Goal: Task Accomplishment & Management: Manage account settings

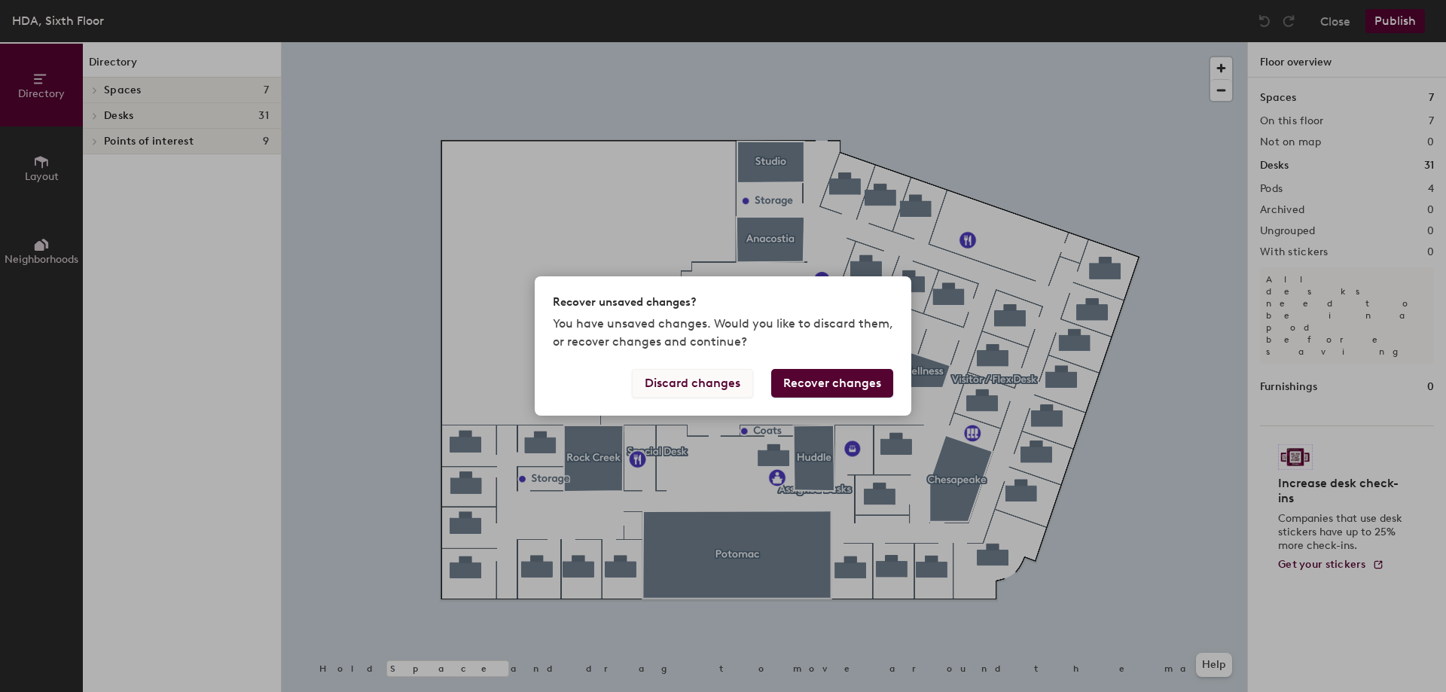
click at [730, 376] on button "Discard changes" at bounding box center [692, 383] width 121 height 29
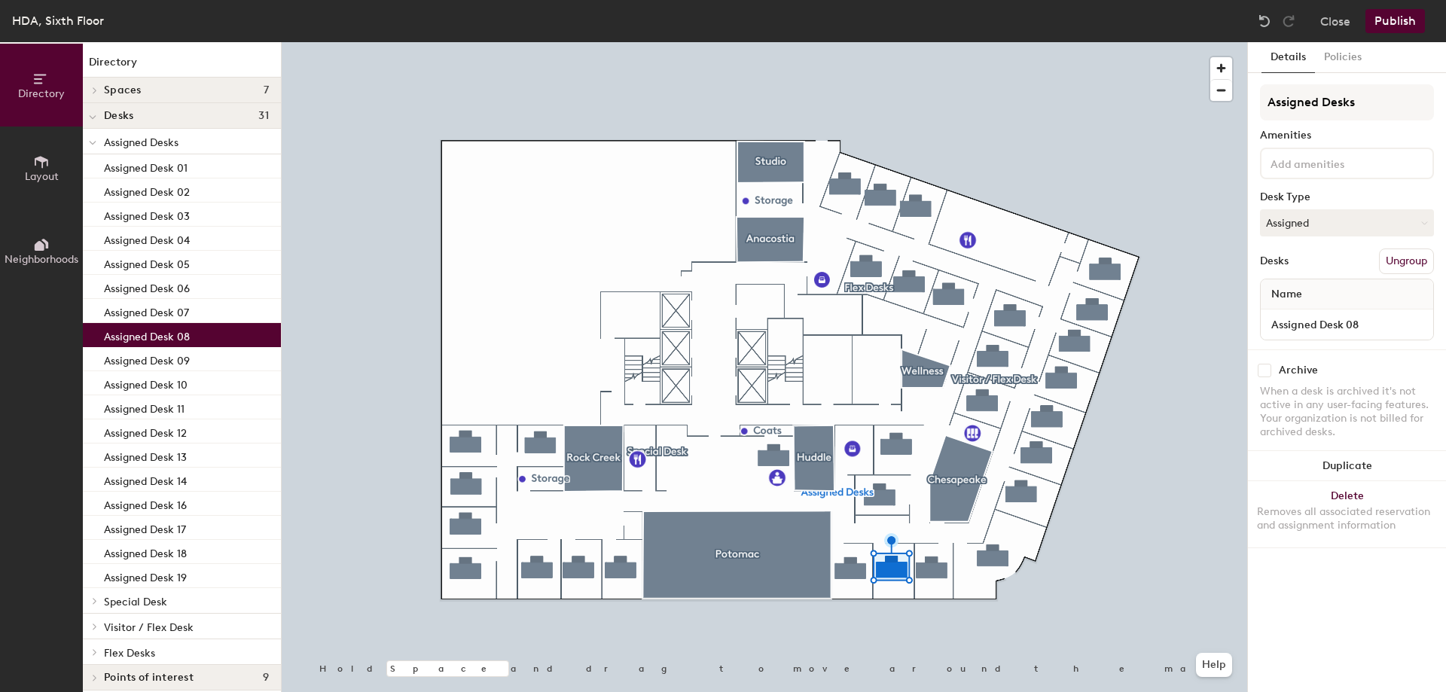
click at [1387, 262] on button "Ungroup" at bounding box center [1406, 262] width 55 height 26
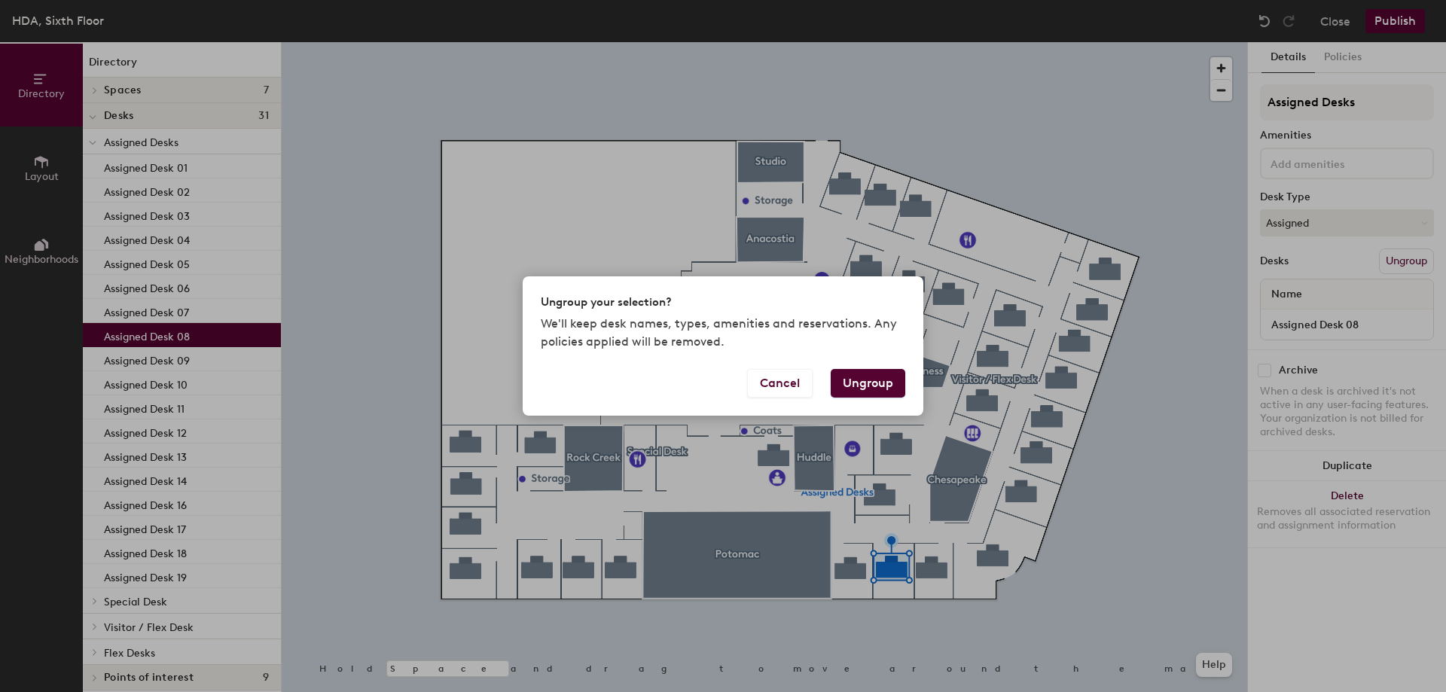
click at [849, 385] on button "Ungroup" at bounding box center [868, 383] width 75 height 29
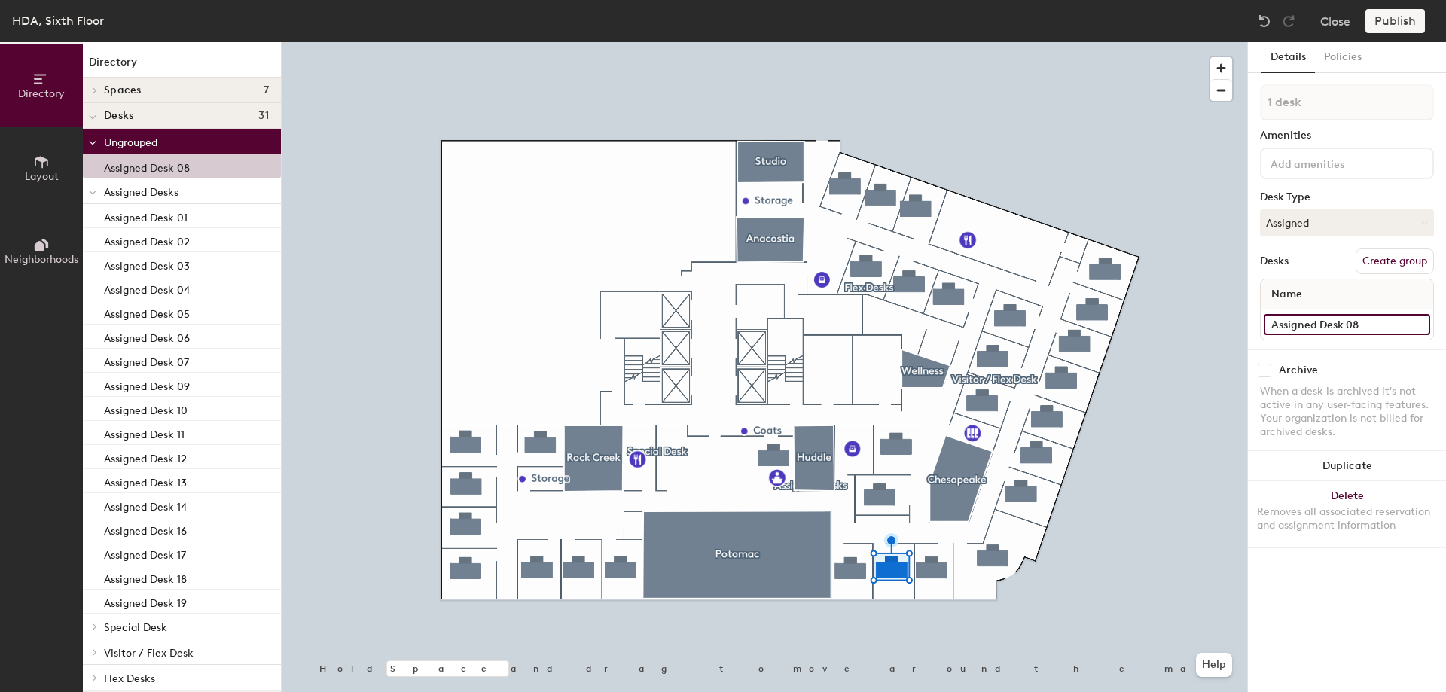
click at [1347, 328] on input "Assigned Desk 08" at bounding box center [1347, 324] width 166 height 21
click at [1421, 321] on input "Assigned Desk 08" at bounding box center [1347, 324] width 166 height 21
click at [93, 652] on icon at bounding box center [95, 653] width 6 height 8
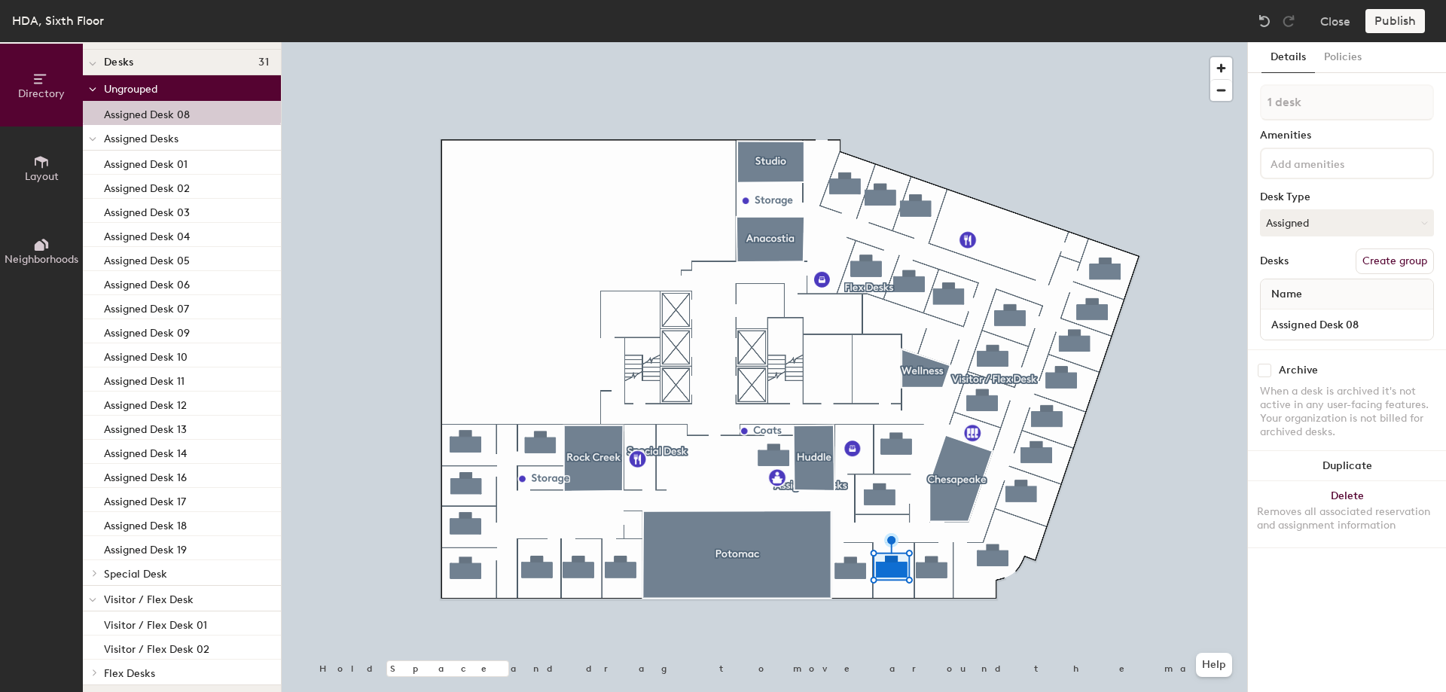
scroll to position [84, 0]
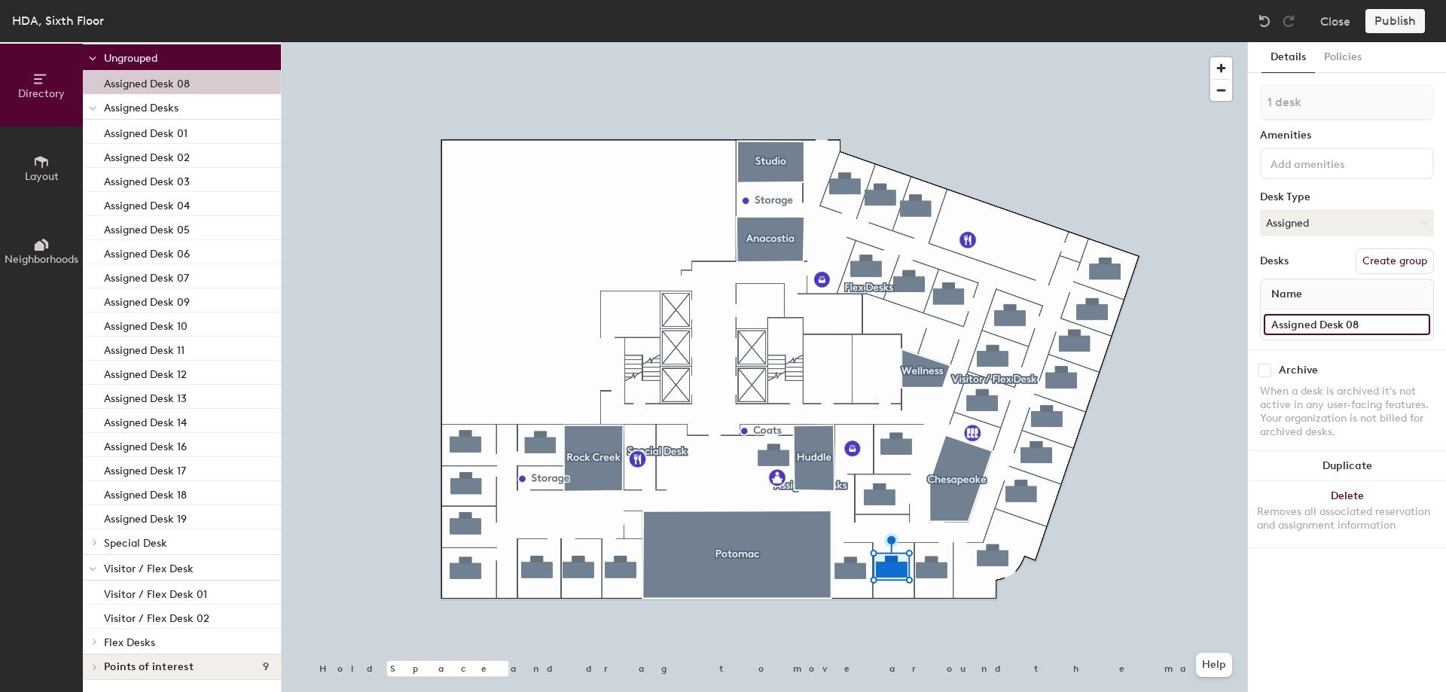
click at [1415, 325] on input "Assigned Desk 08" at bounding box center [1347, 324] width 166 height 21
click at [1384, 323] on input "Assigned Desk 08" at bounding box center [1347, 324] width 166 height 21
click at [1180, 363] on div "Directory Layout Neighborhoods Directory Spaces 7 Anacostia Chesapeake Huddle […" at bounding box center [723, 367] width 1446 height 650
type input "Visitor / Flex Desk 03"
drag, startPoint x: 1384, startPoint y: 323, endPoint x: 1268, endPoint y: 349, distance: 118.8
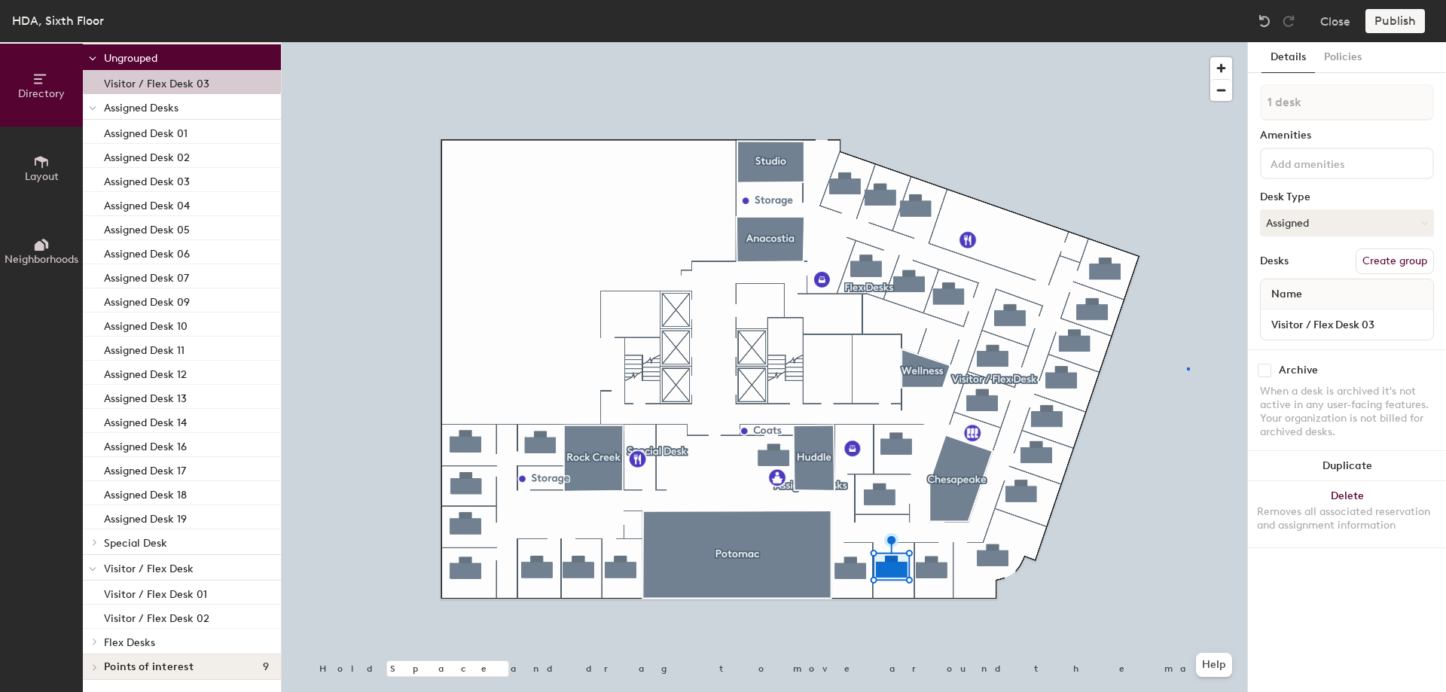
click at [1187, 42] on div at bounding box center [765, 42] width 966 height 0
click at [1366, 223] on button "Assigned" at bounding box center [1347, 222] width 174 height 27
click at [1336, 318] on div "Hoteled" at bounding box center [1336, 315] width 151 height 23
click at [1398, 20] on div "Publish" at bounding box center [1400, 21] width 69 height 24
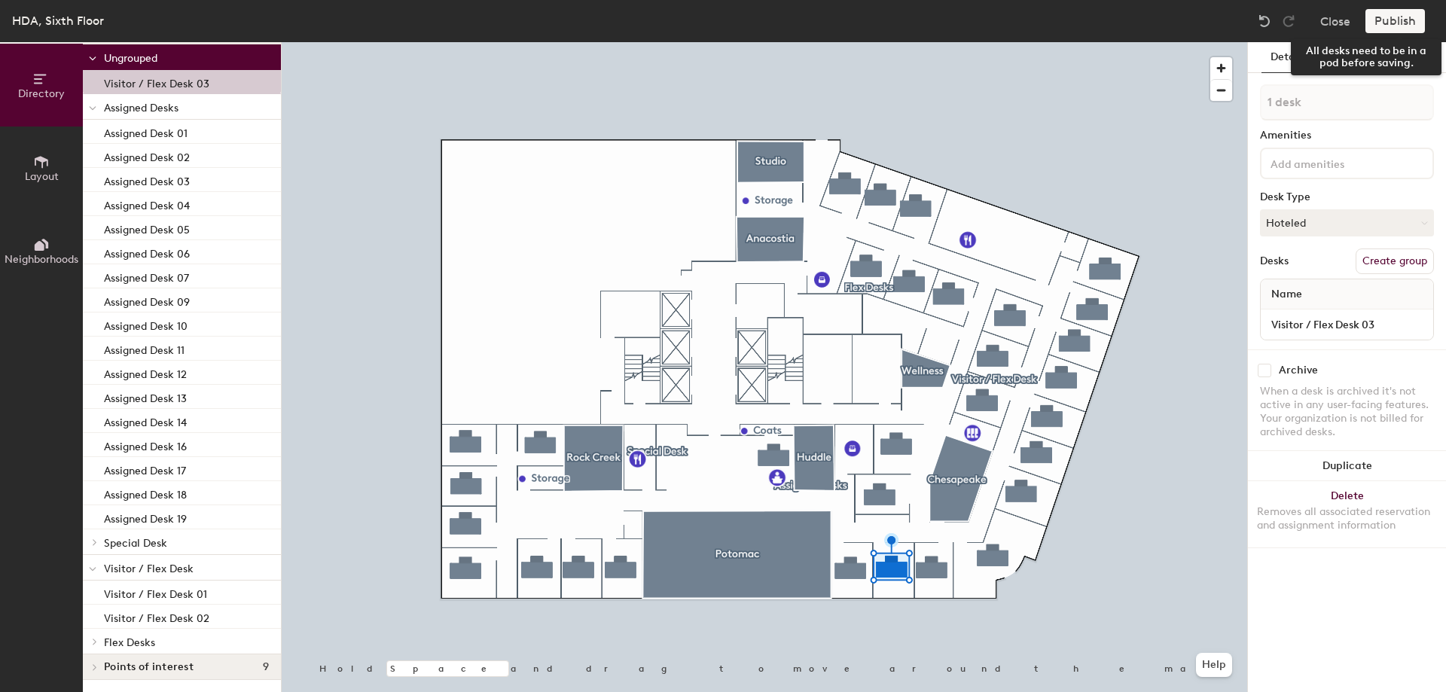
click at [1384, 22] on div "Publish" at bounding box center [1400, 21] width 69 height 24
click at [1383, 261] on button "Create group" at bounding box center [1395, 262] width 78 height 26
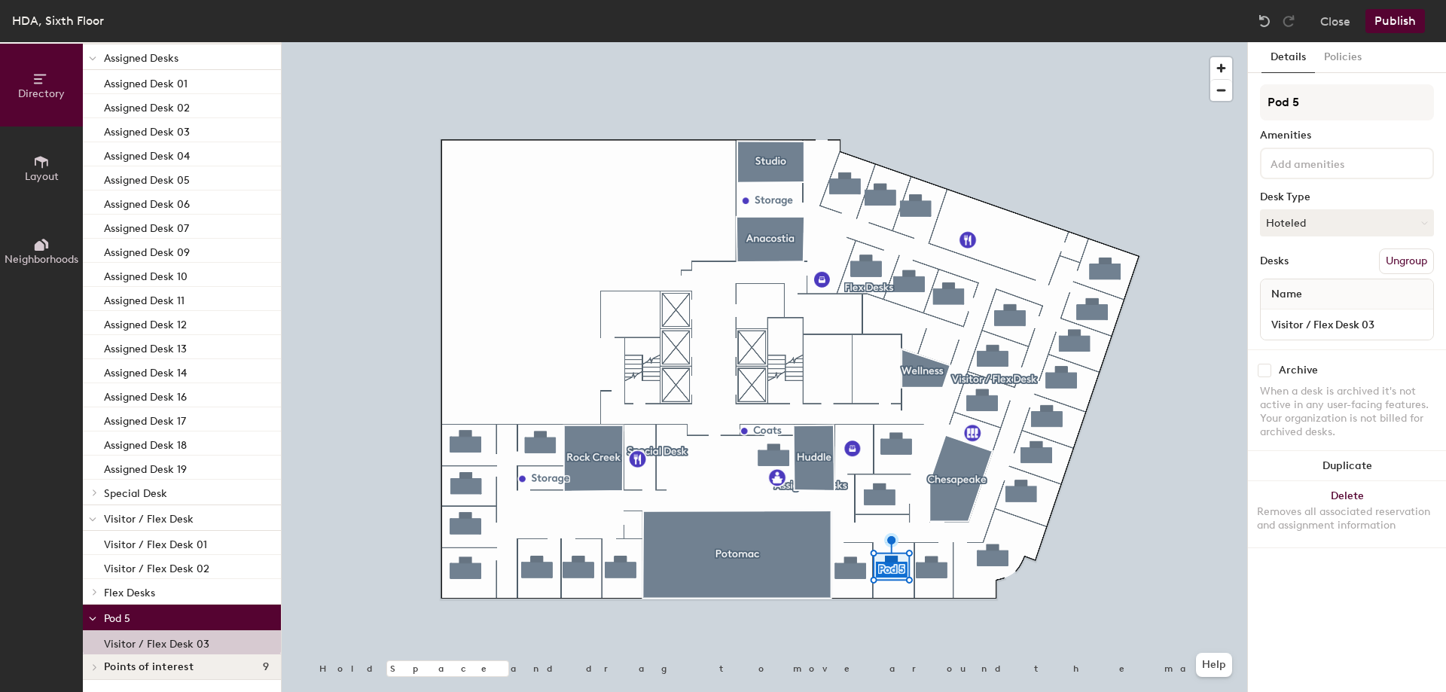
drag, startPoint x: 1328, startPoint y: 105, endPoint x: 1251, endPoint y: 112, distance: 77.2
click at [1260, 110] on input "Pod 5" at bounding box center [1347, 102] width 174 height 36
type input "Visitor / Flex Desk"
click at [1413, 18] on button "Publish" at bounding box center [1396, 21] width 60 height 24
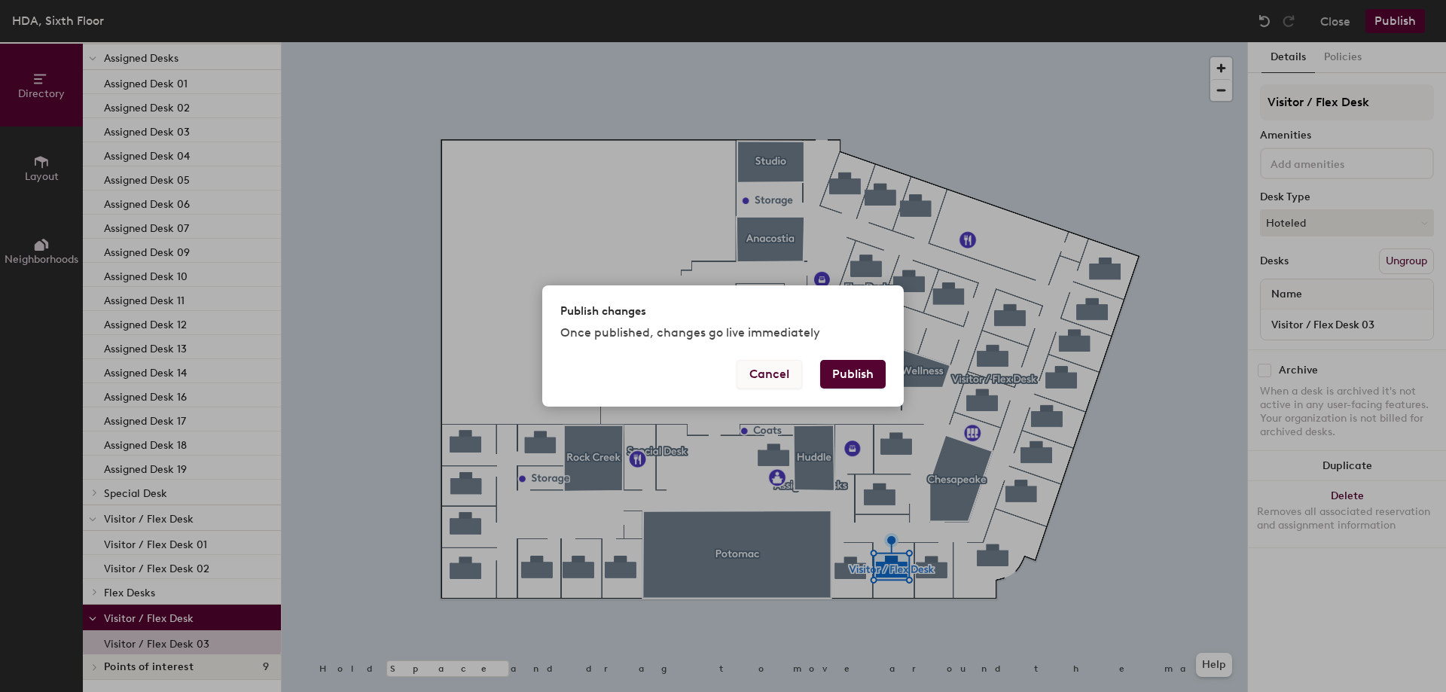
click at [781, 377] on button "Cancel" at bounding box center [770, 374] width 66 height 29
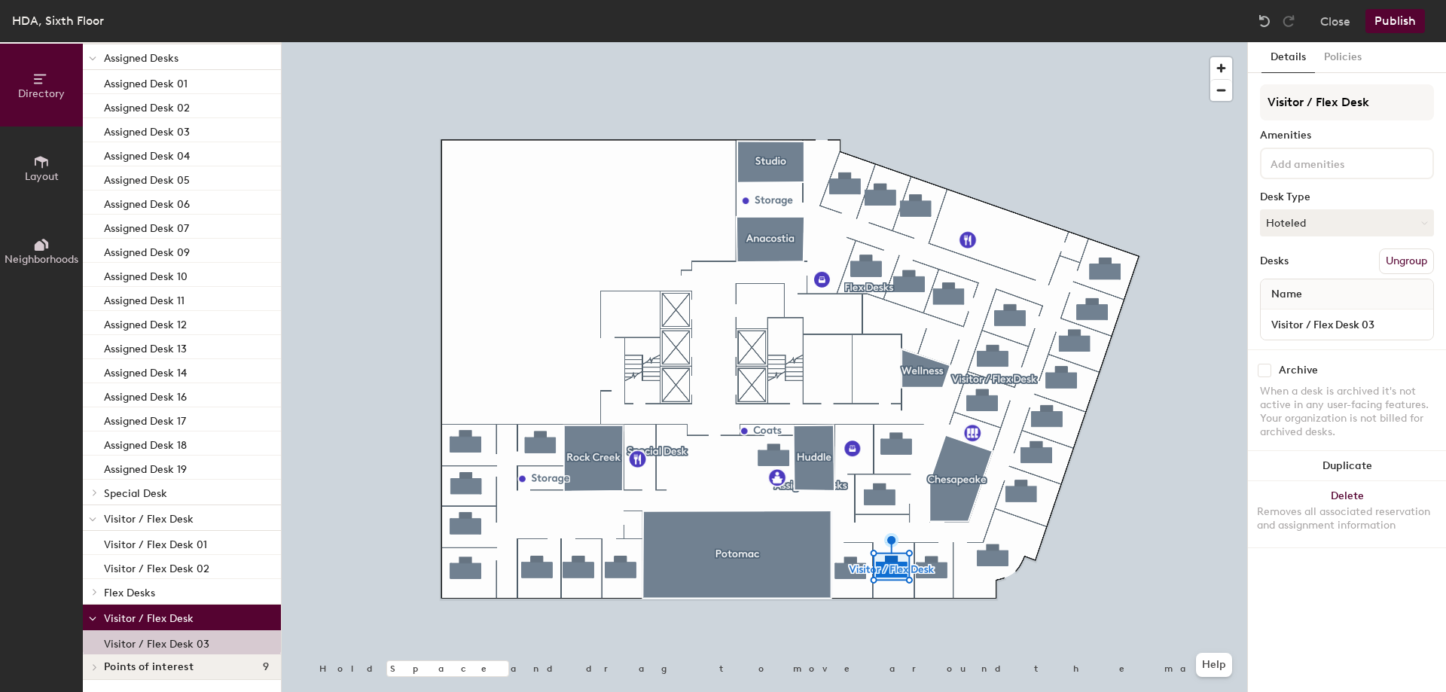
click at [1391, 259] on button "Ungroup" at bounding box center [1406, 262] width 55 height 26
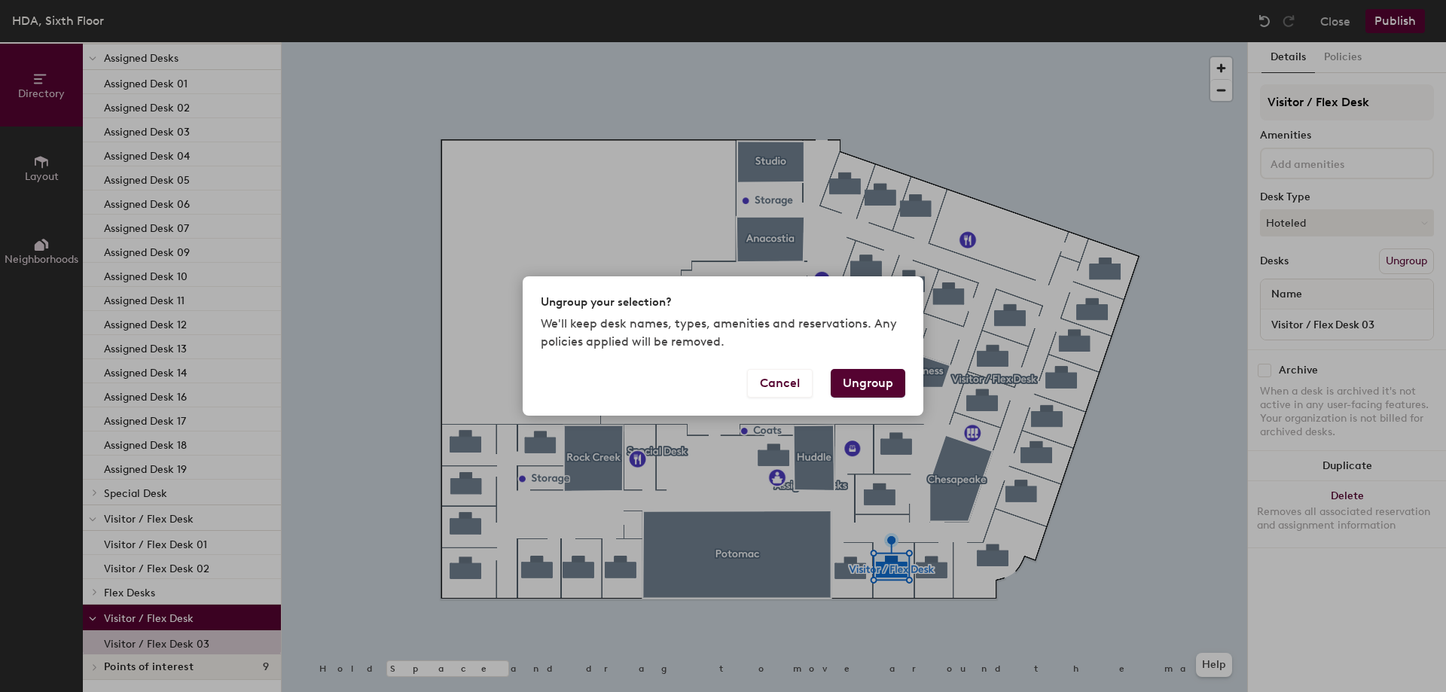
click at [887, 387] on button "Ungroup" at bounding box center [868, 383] width 75 height 29
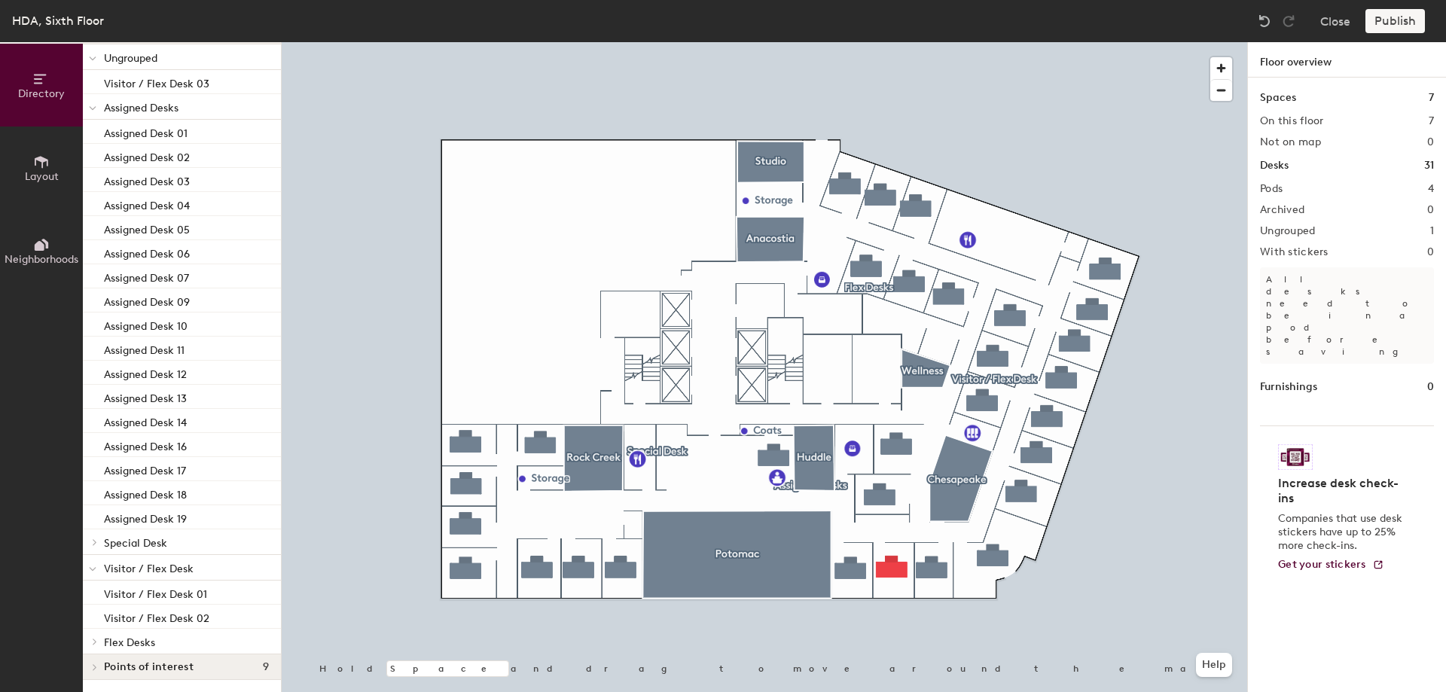
click at [141, 572] on span "Visitor / Flex Desk" at bounding box center [149, 569] width 90 height 13
click at [166, 570] on span "Visitor / Flex Desk" at bounding box center [149, 569] width 90 height 13
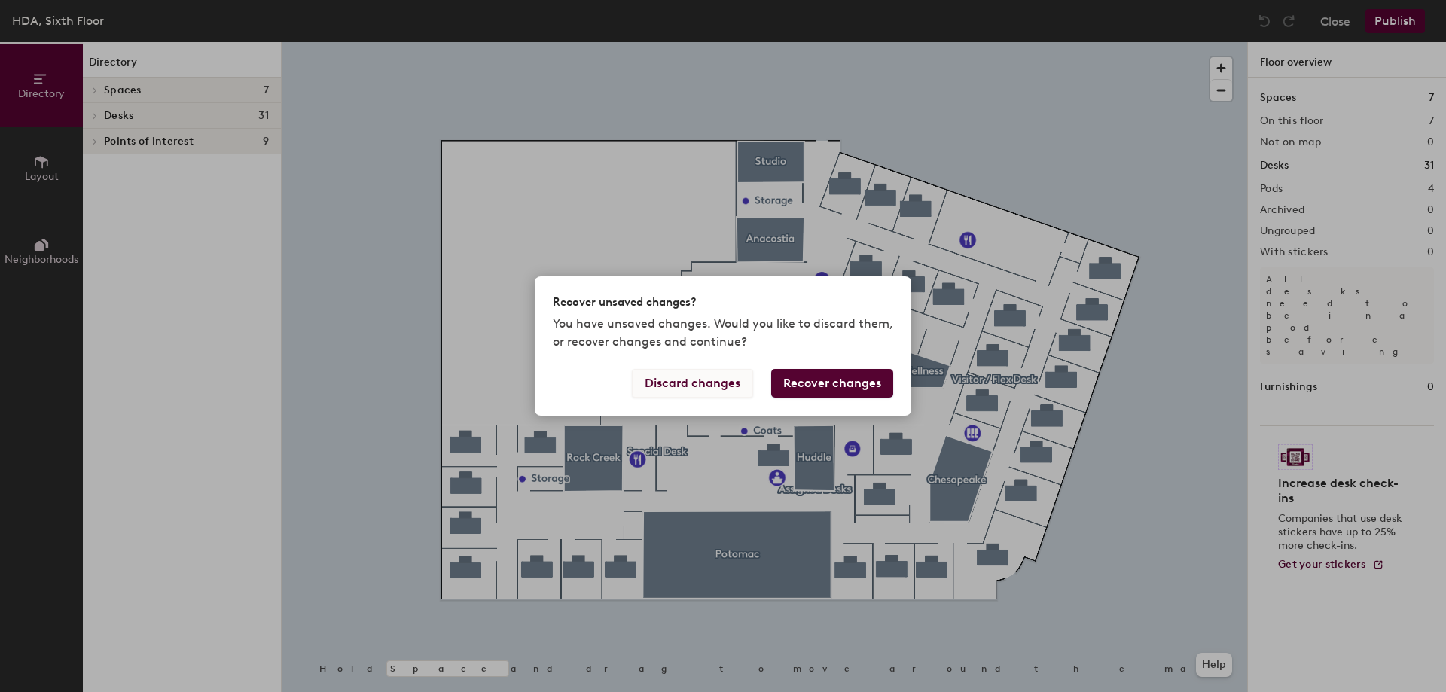
click at [731, 384] on button "Discard changes" at bounding box center [692, 383] width 121 height 29
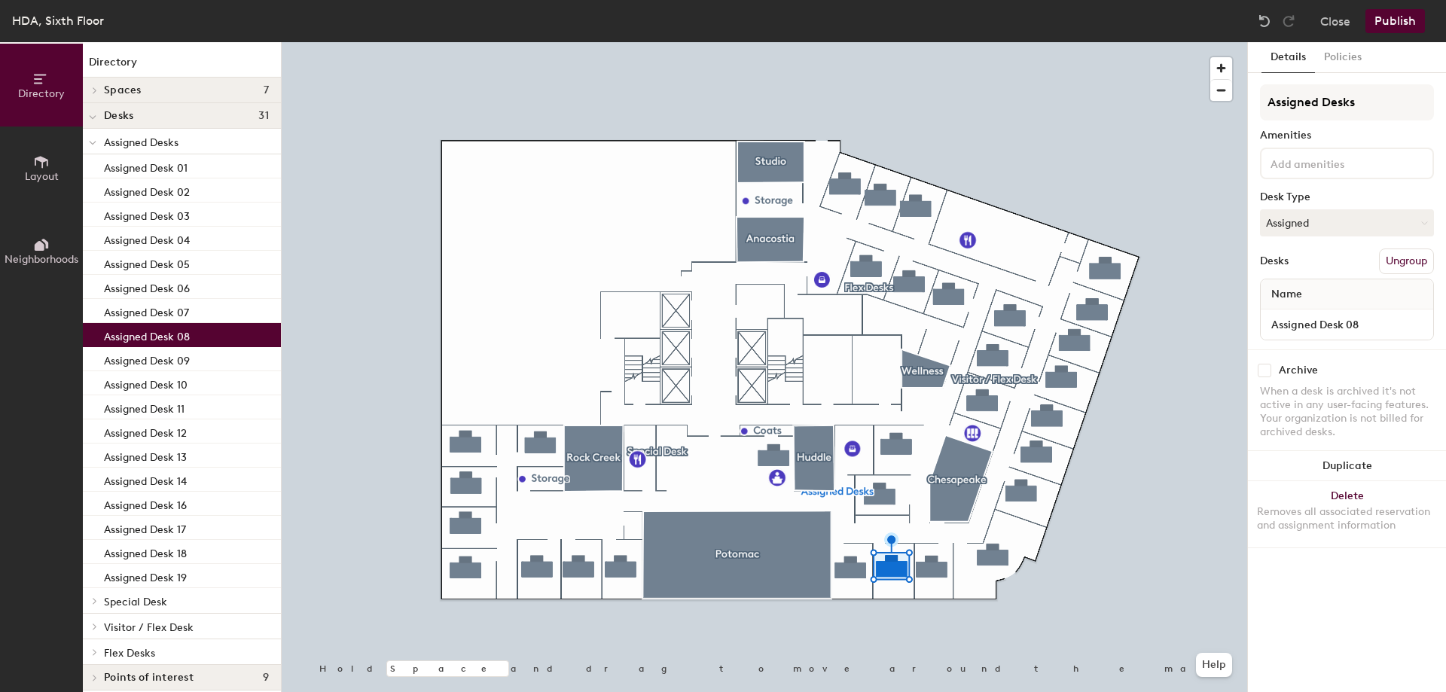
drag, startPoint x: 193, startPoint y: 331, endPoint x: 215, endPoint y: 334, distance: 22.7
click at [216, 335] on div "Assigned Desk 08" at bounding box center [182, 335] width 198 height 24
click at [93, 628] on icon at bounding box center [95, 627] width 6 height 8
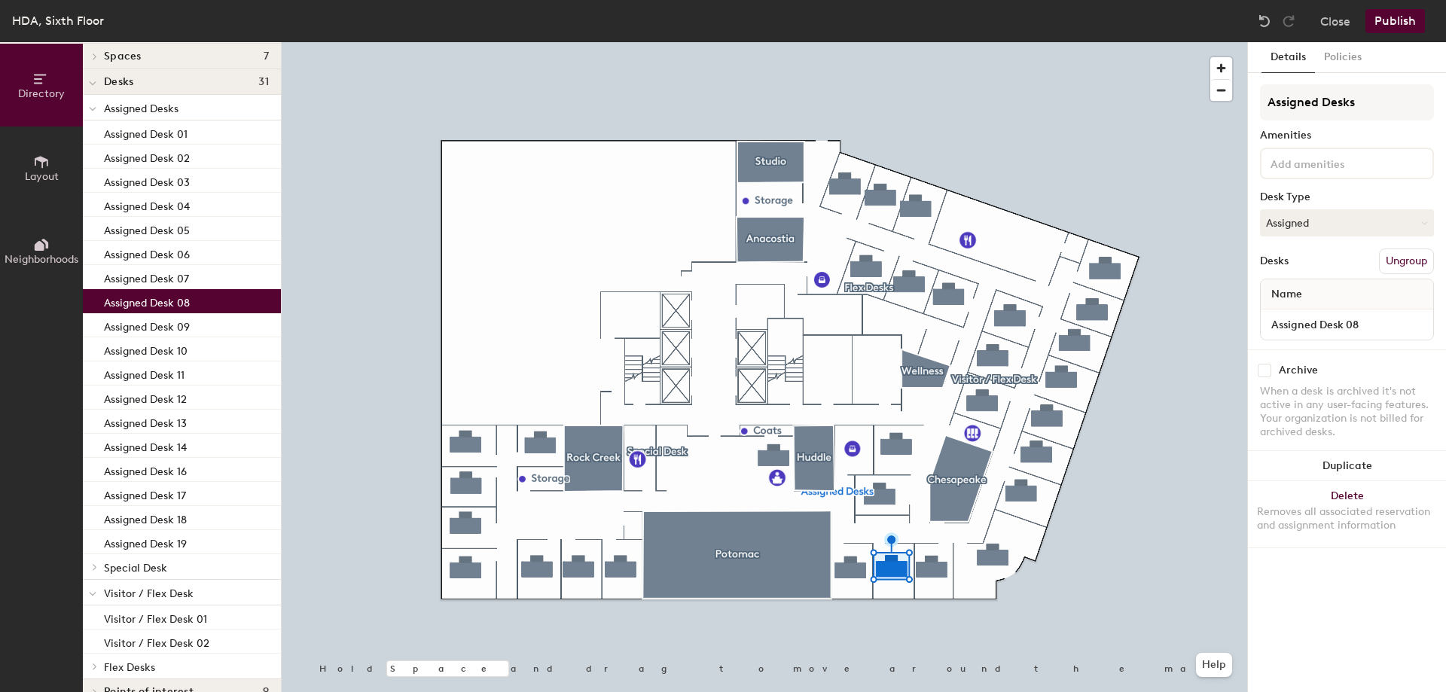
scroll to position [35, 0]
drag, startPoint x: 182, startPoint y: 300, endPoint x: 150, endPoint y: 591, distance: 293.3
click at [150, 591] on div "Assigned Desks Assigned Desk 01 Assigned Desk 02 Assigned Desk 03 Assigned Desk…" at bounding box center [182, 385] width 198 height 584
click at [147, 587] on span "Visitor / Flex Desk" at bounding box center [149, 592] width 90 height 13
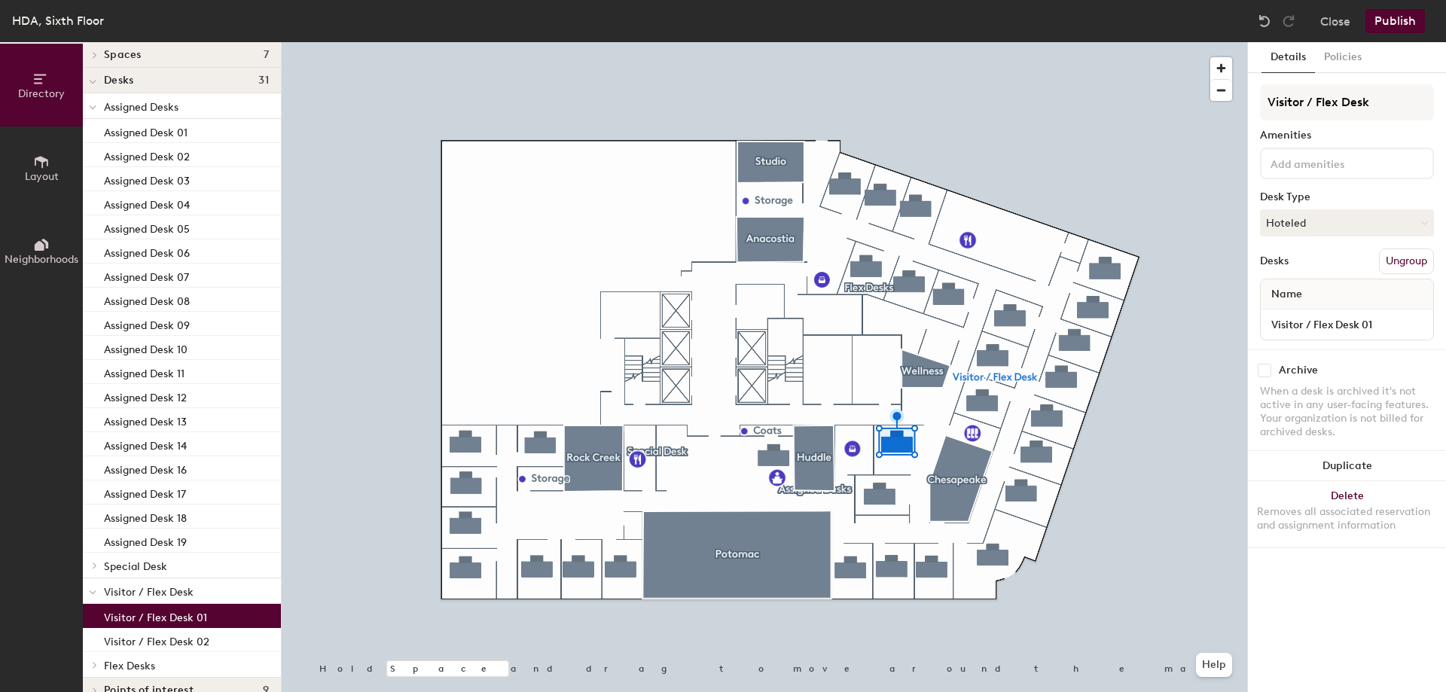
click at [213, 591] on p "Visitor / Flex Desk" at bounding box center [186, 591] width 165 height 20
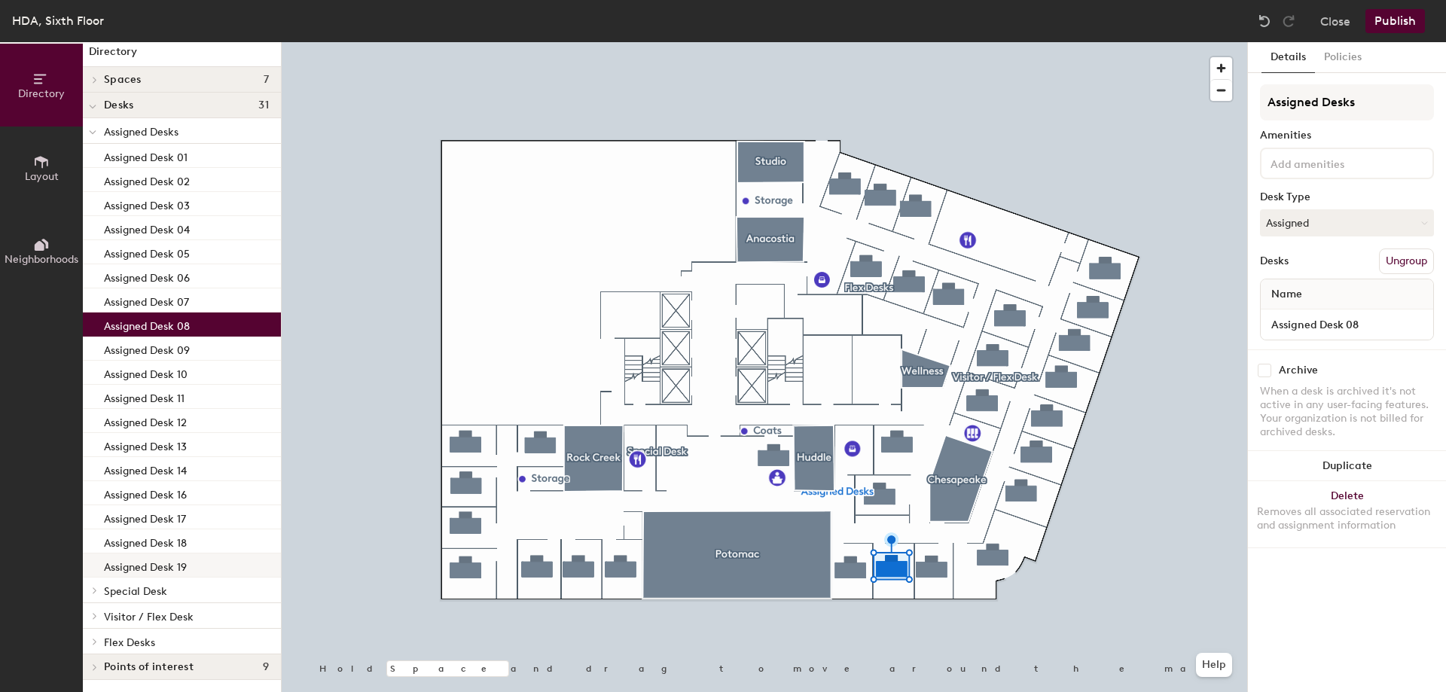
click at [1192, 42] on div at bounding box center [765, 42] width 966 height 0
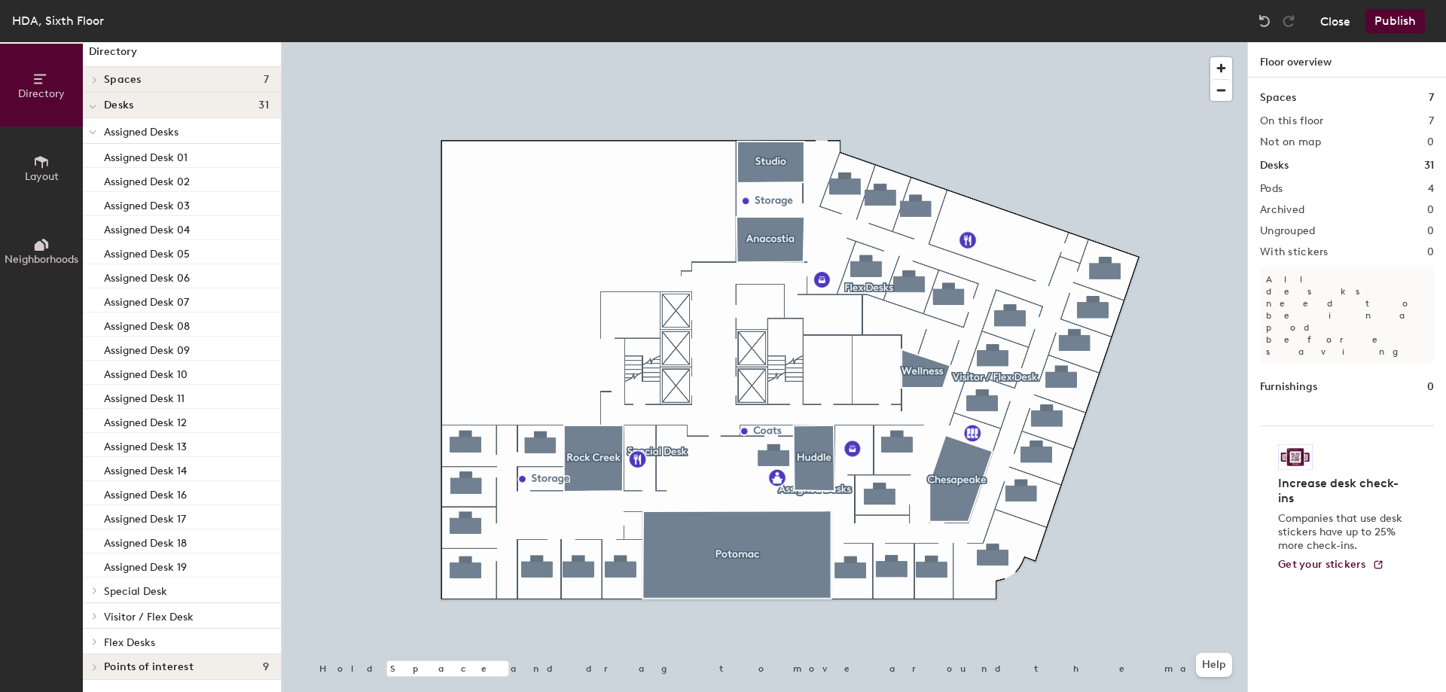
click at [1326, 14] on button "Close" at bounding box center [1335, 21] width 30 height 24
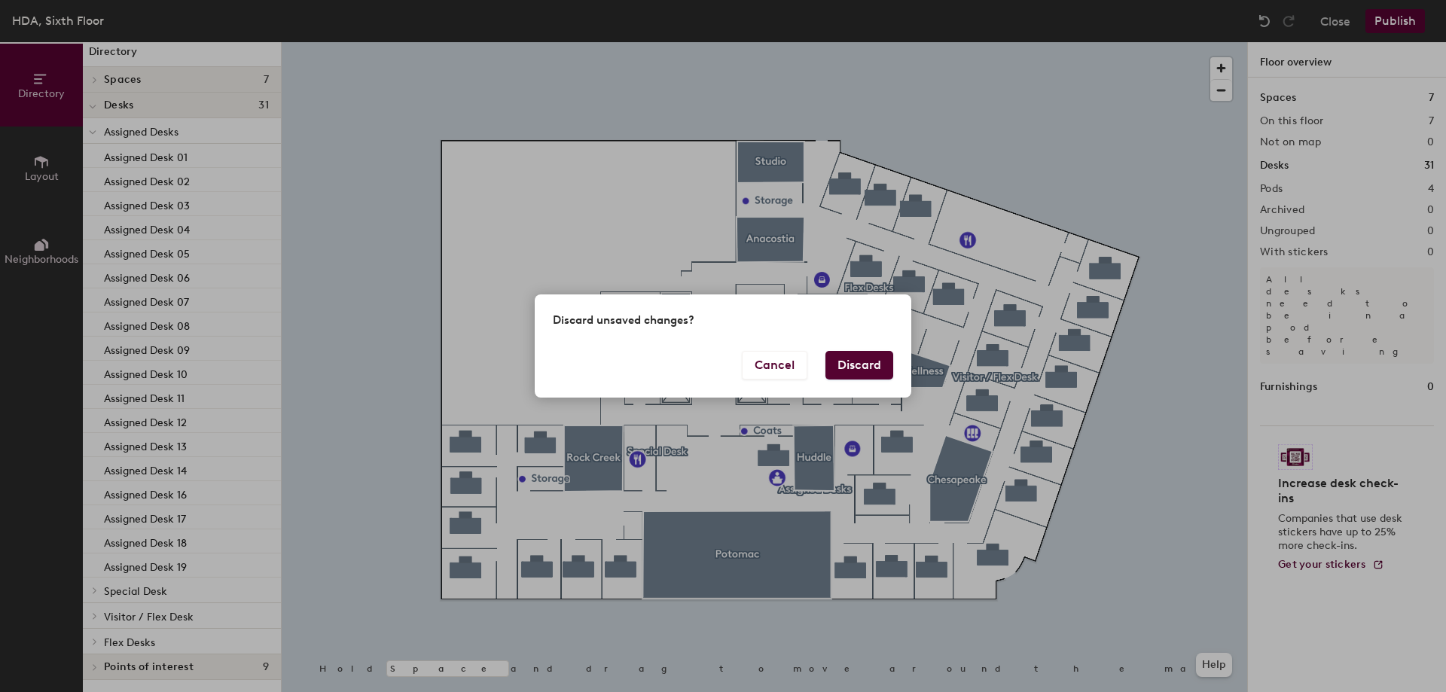
click at [857, 359] on button "Discard" at bounding box center [860, 365] width 68 height 29
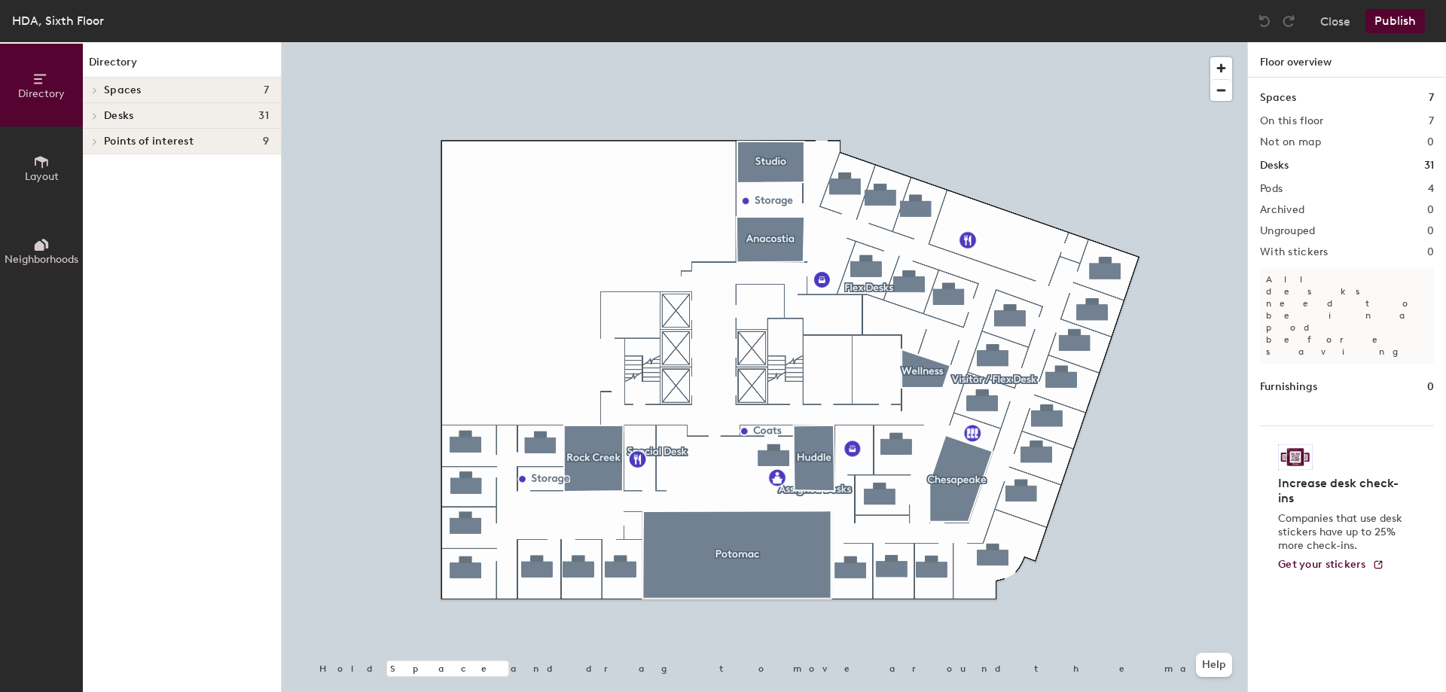
click at [39, 173] on span "Layout" at bounding box center [42, 176] width 34 height 13
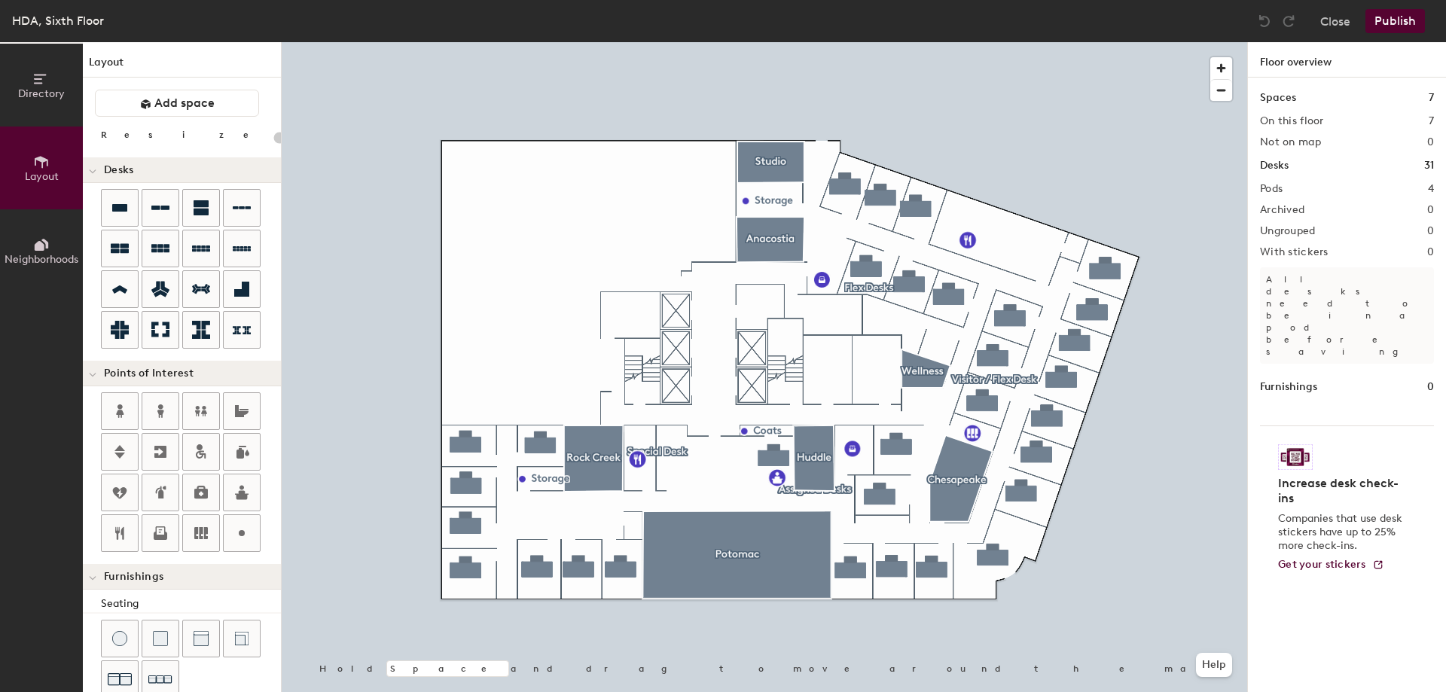
click at [40, 90] on span "Directory" at bounding box center [41, 93] width 47 height 13
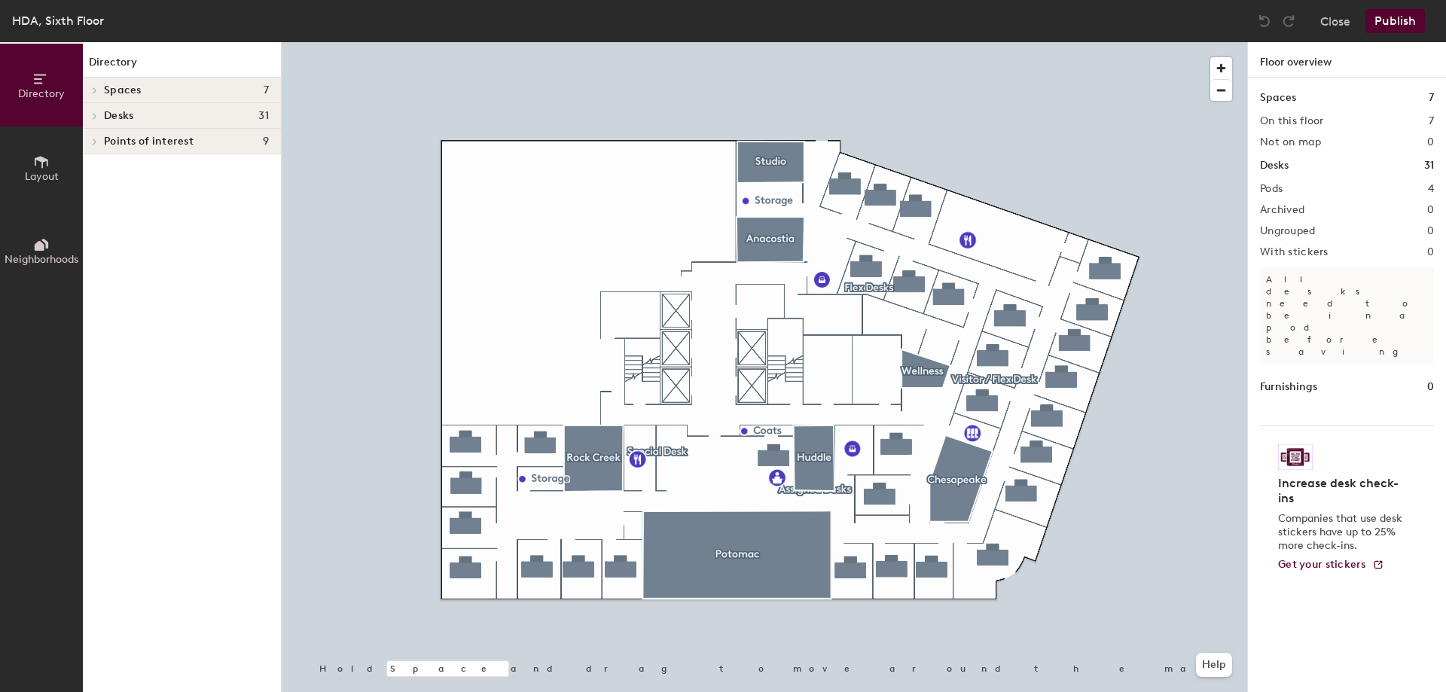
click at [90, 114] on span at bounding box center [93, 116] width 13 height 8
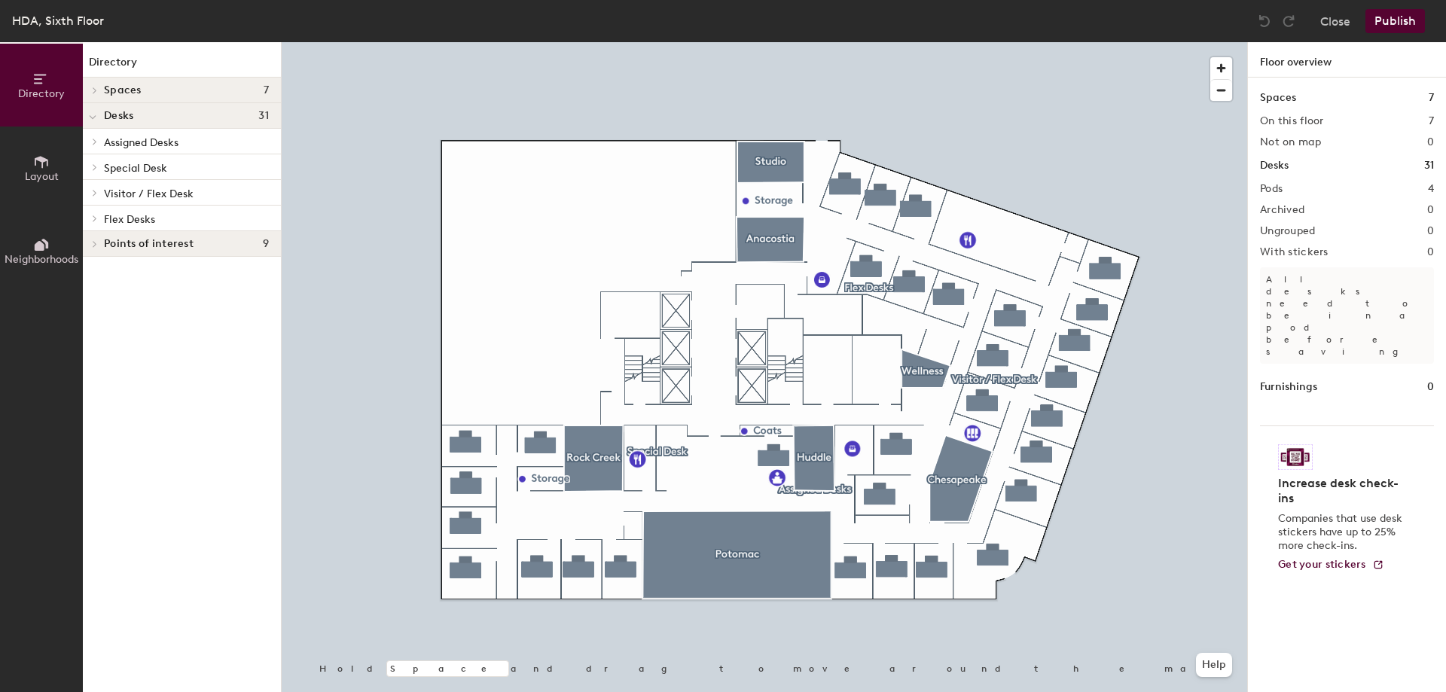
click at [97, 192] on icon at bounding box center [95, 193] width 6 height 8
click at [320, 42] on div at bounding box center [765, 42] width 966 height 0
click at [901, 42] on div at bounding box center [765, 42] width 966 height 0
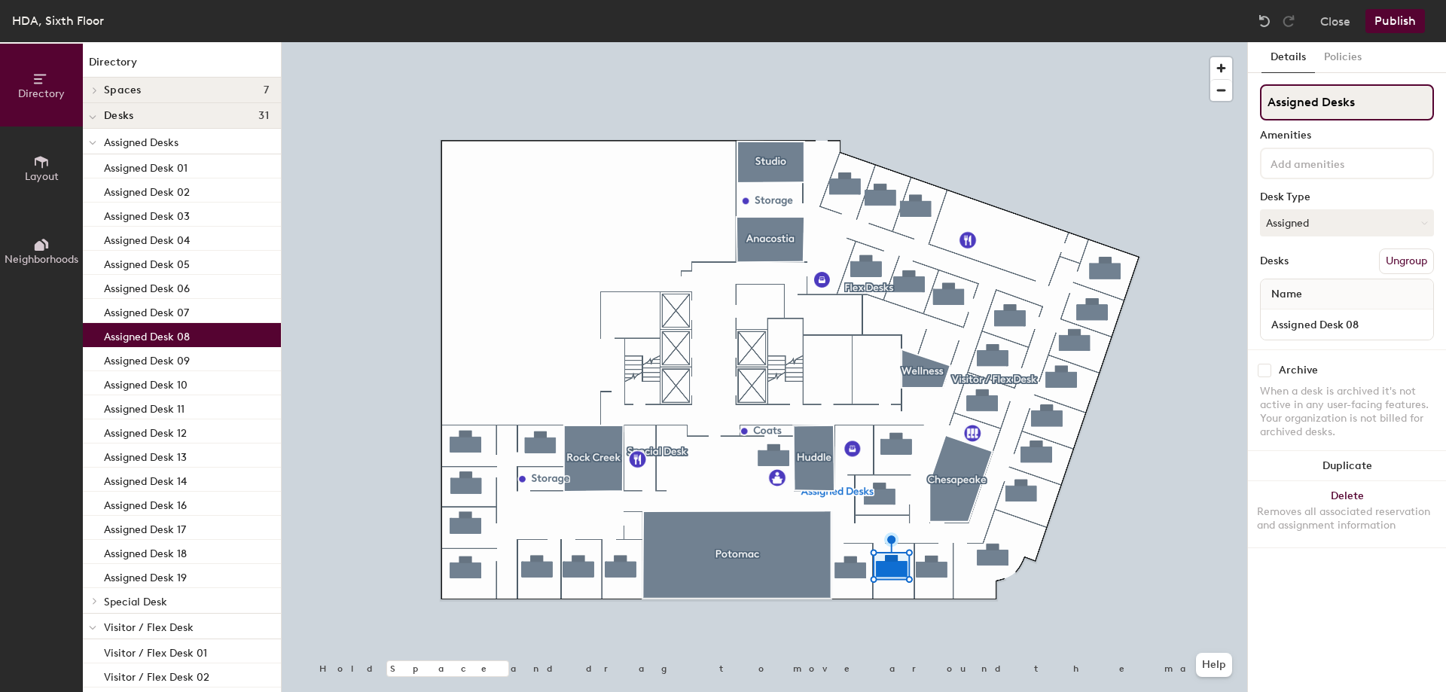
click at [1389, 96] on input "Assigned Desks" at bounding box center [1347, 102] width 174 height 36
click at [1230, 148] on div "Directory Layout Neighborhoods Directory Spaces 7 Anacostia Chesapeake Huddle P…" at bounding box center [723, 367] width 1446 height 650
drag, startPoint x: 195, startPoint y: 632, endPoint x: 165, endPoint y: 624, distance: 31.1
click at [169, 628] on p "Visitor / Flex Desk" at bounding box center [186, 627] width 165 height 20
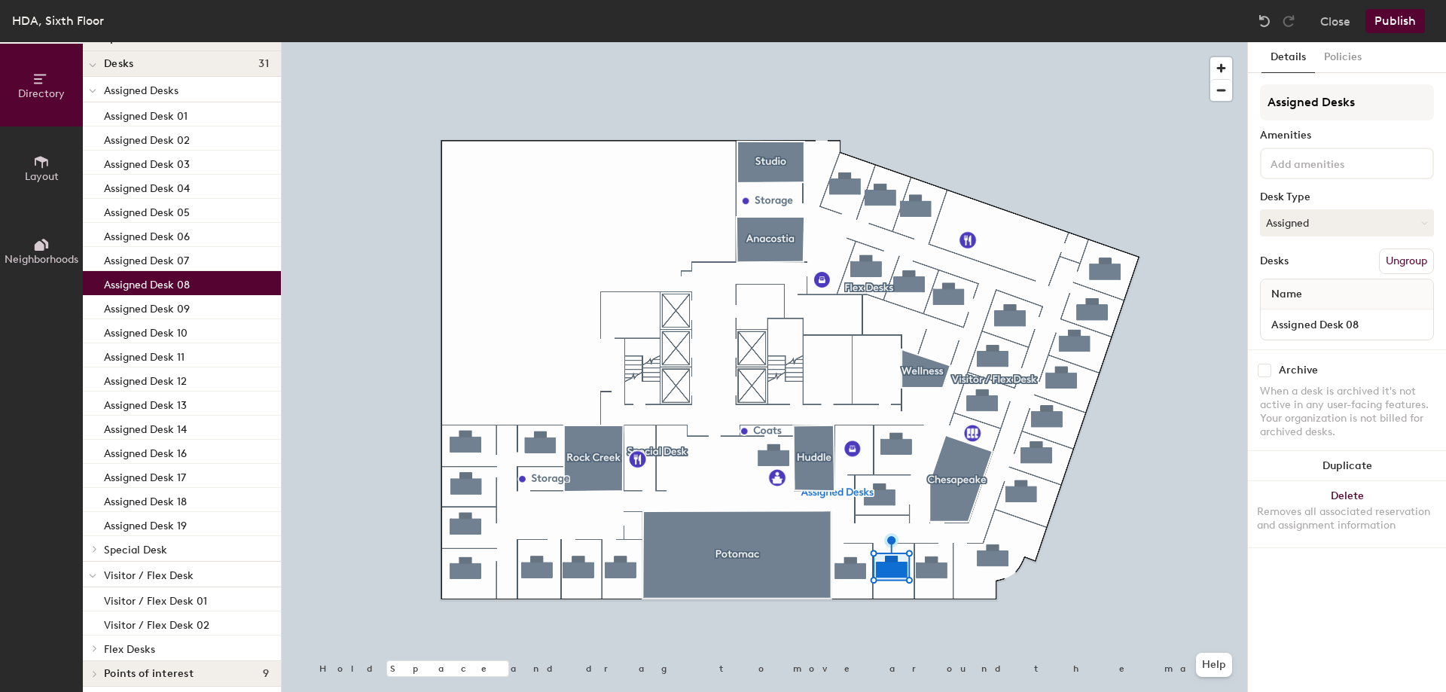
scroll to position [59, 0]
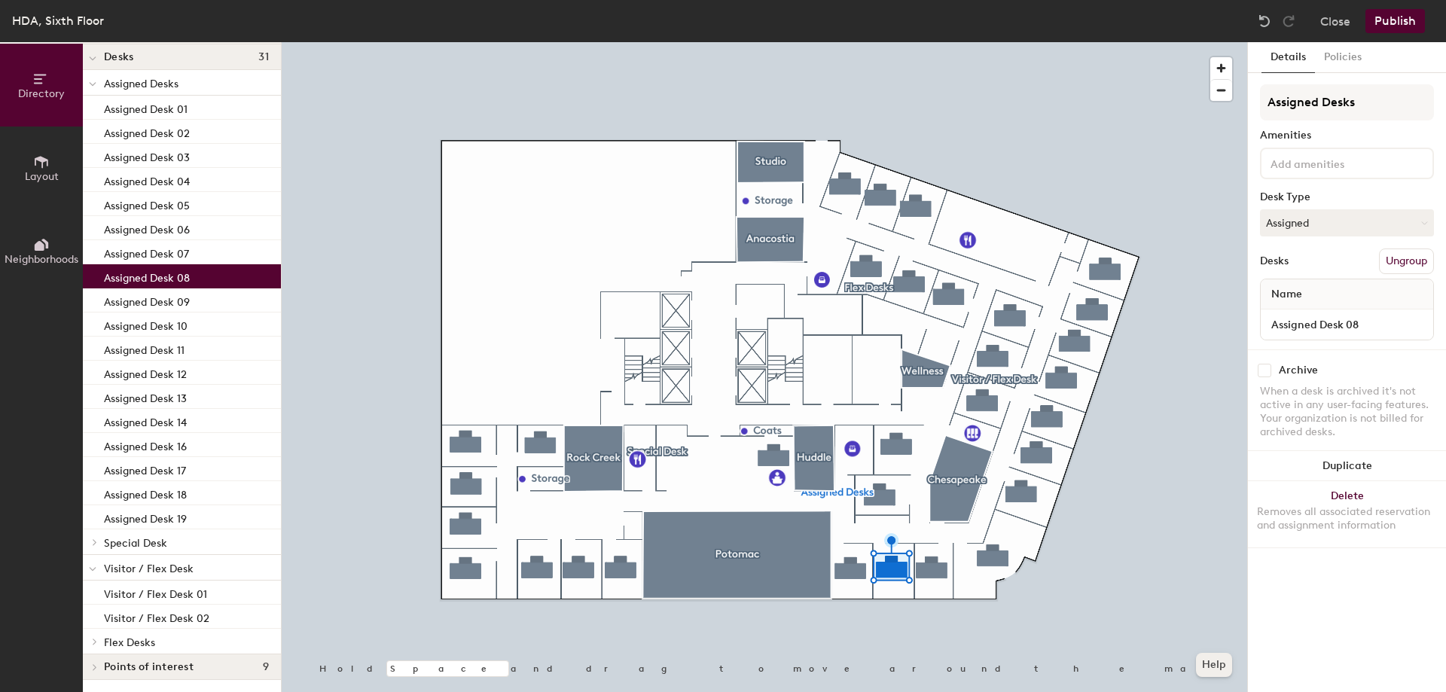
click at [1216, 666] on button "Help" at bounding box center [1214, 665] width 36 height 24
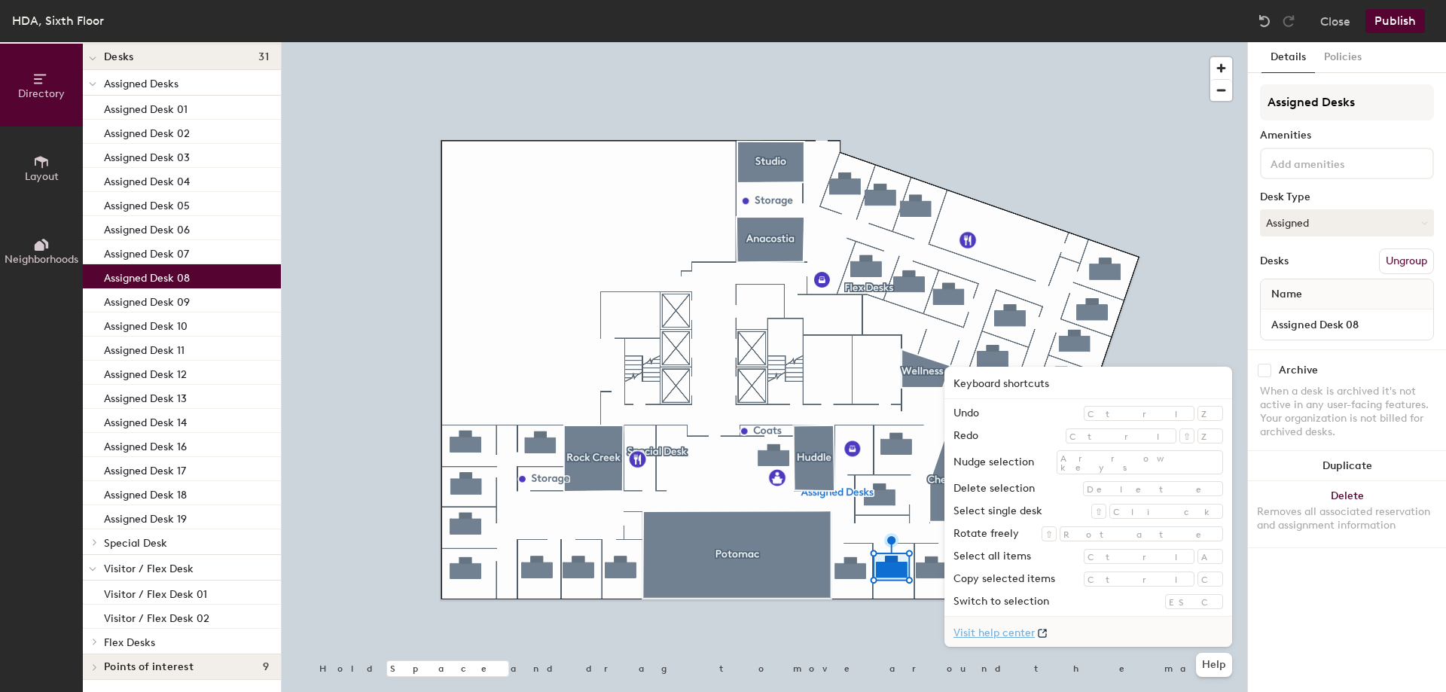
click at [1106, 636] on link "Visit help center" at bounding box center [1089, 632] width 288 height 30
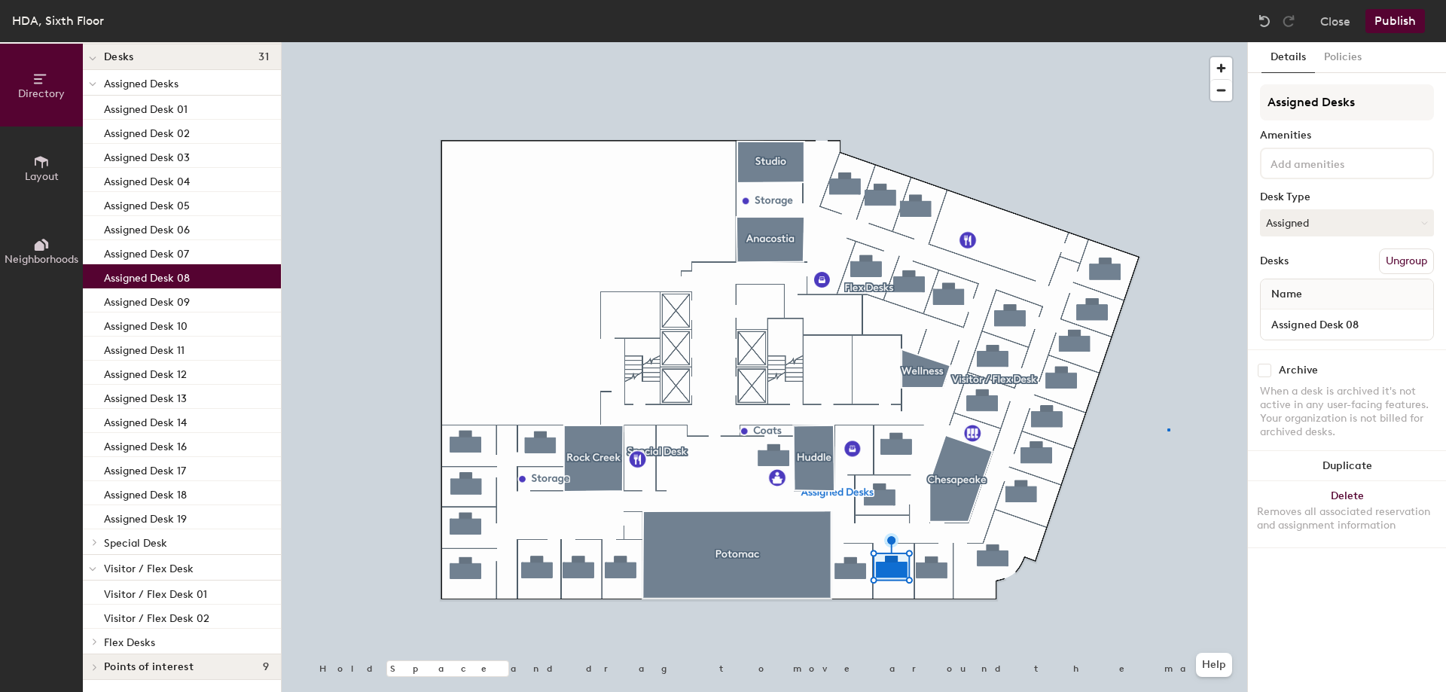
click at [1167, 42] on div at bounding box center [765, 42] width 966 height 0
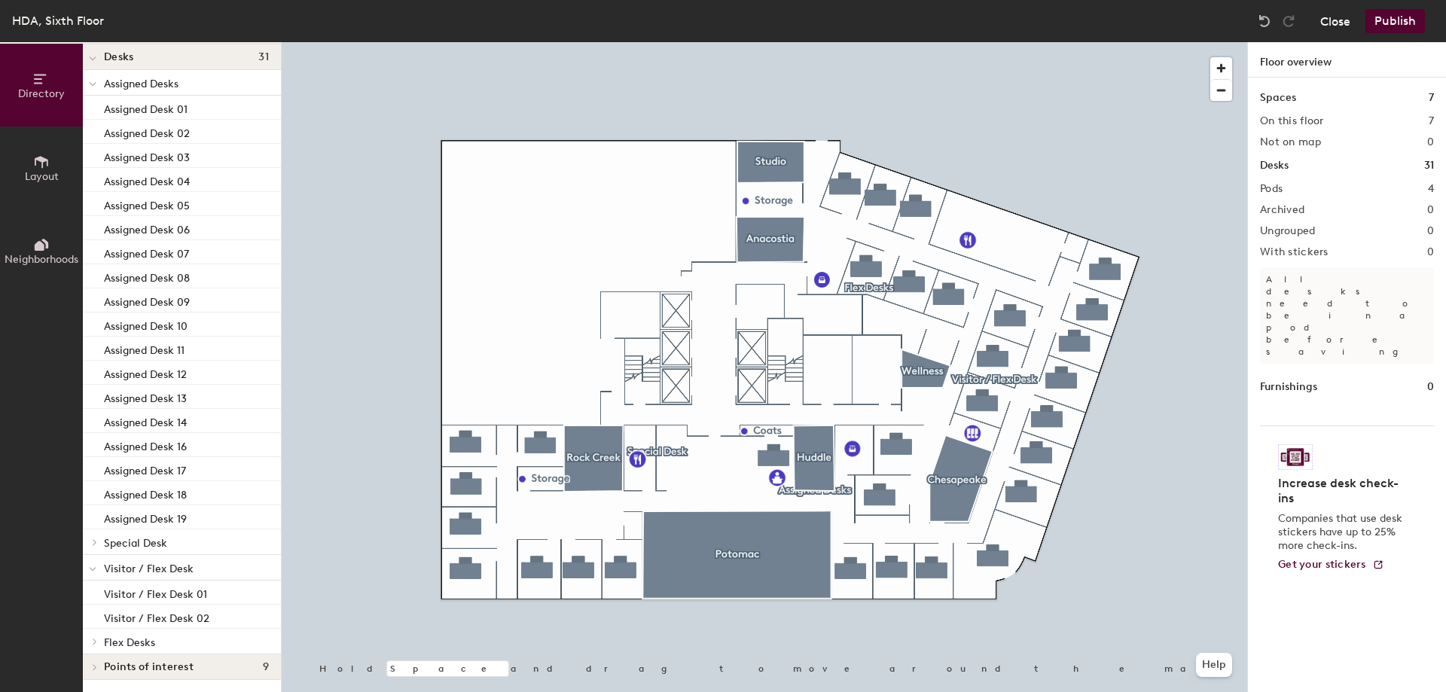
click at [1342, 19] on button "Close" at bounding box center [1335, 21] width 30 height 24
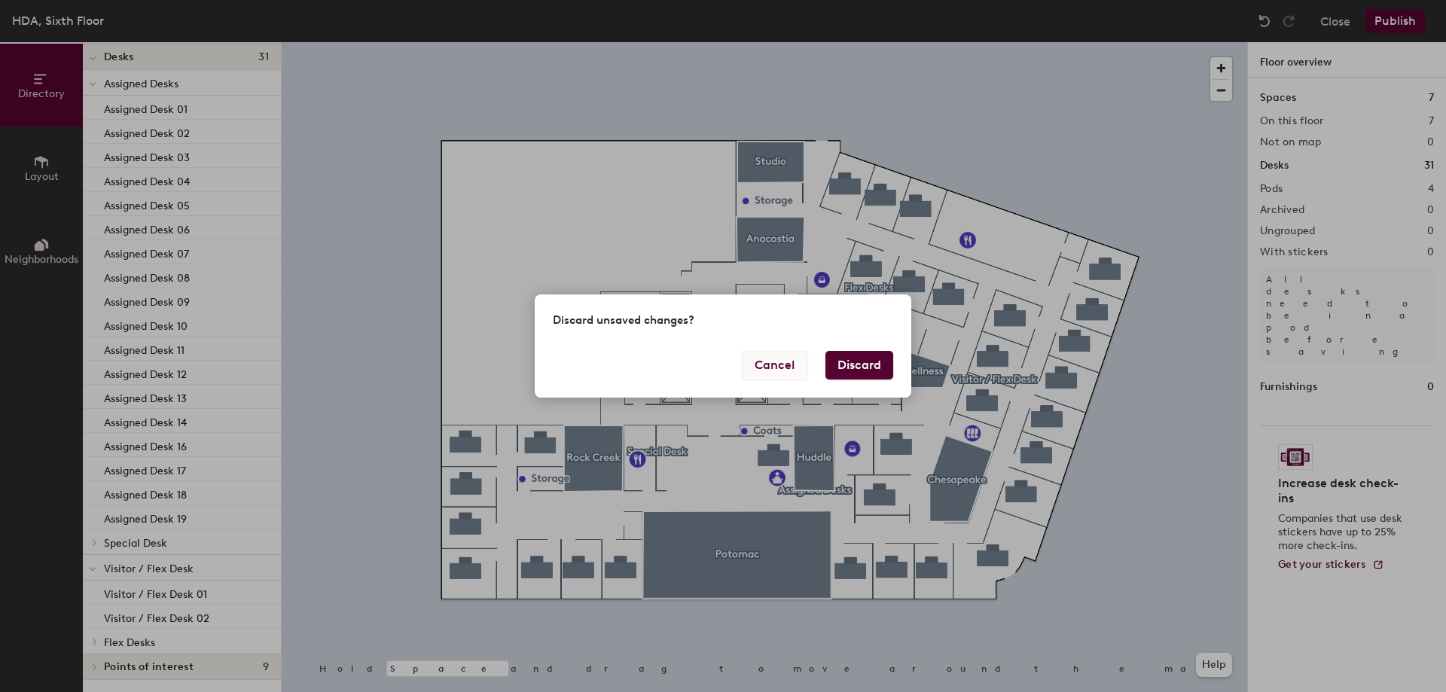
click at [781, 374] on button "Cancel" at bounding box center [775, 365] width 66 height 29
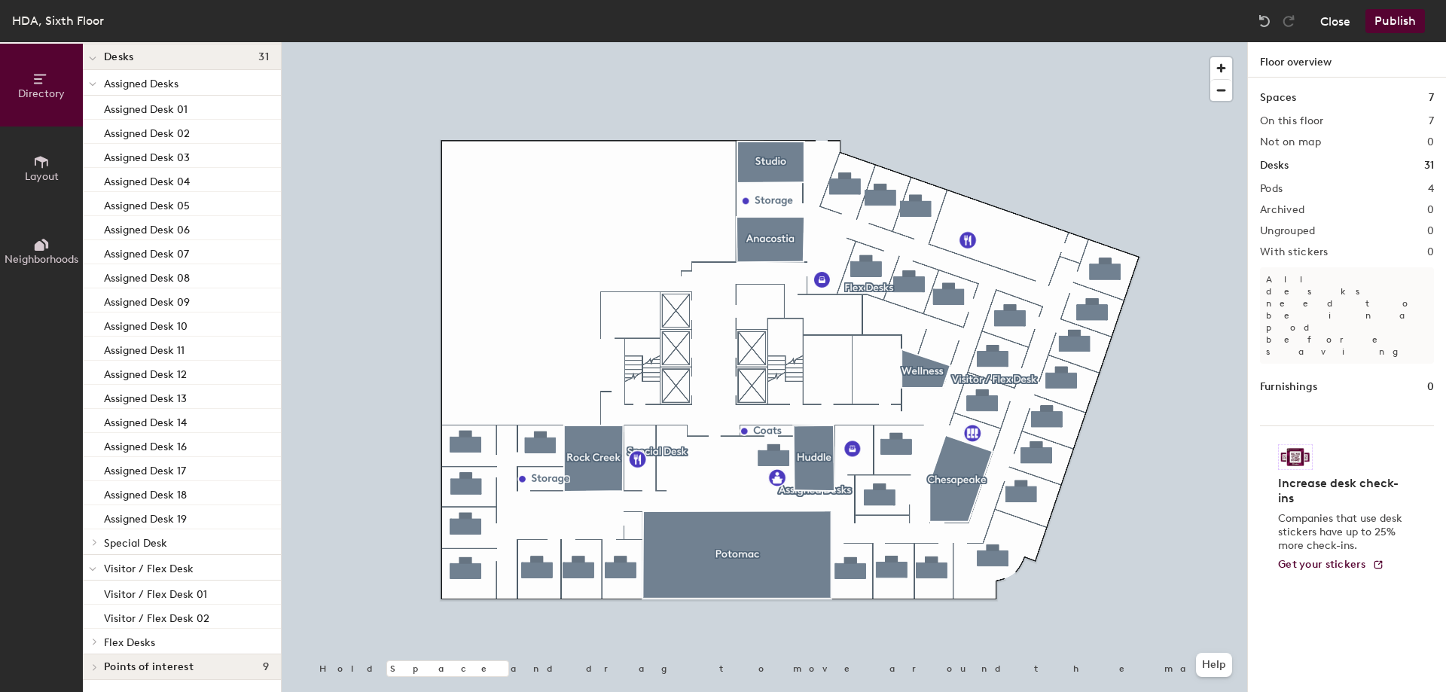
click at [1327, 11] on button "Close" at bounding box center [1335, 21] width 30 height 24
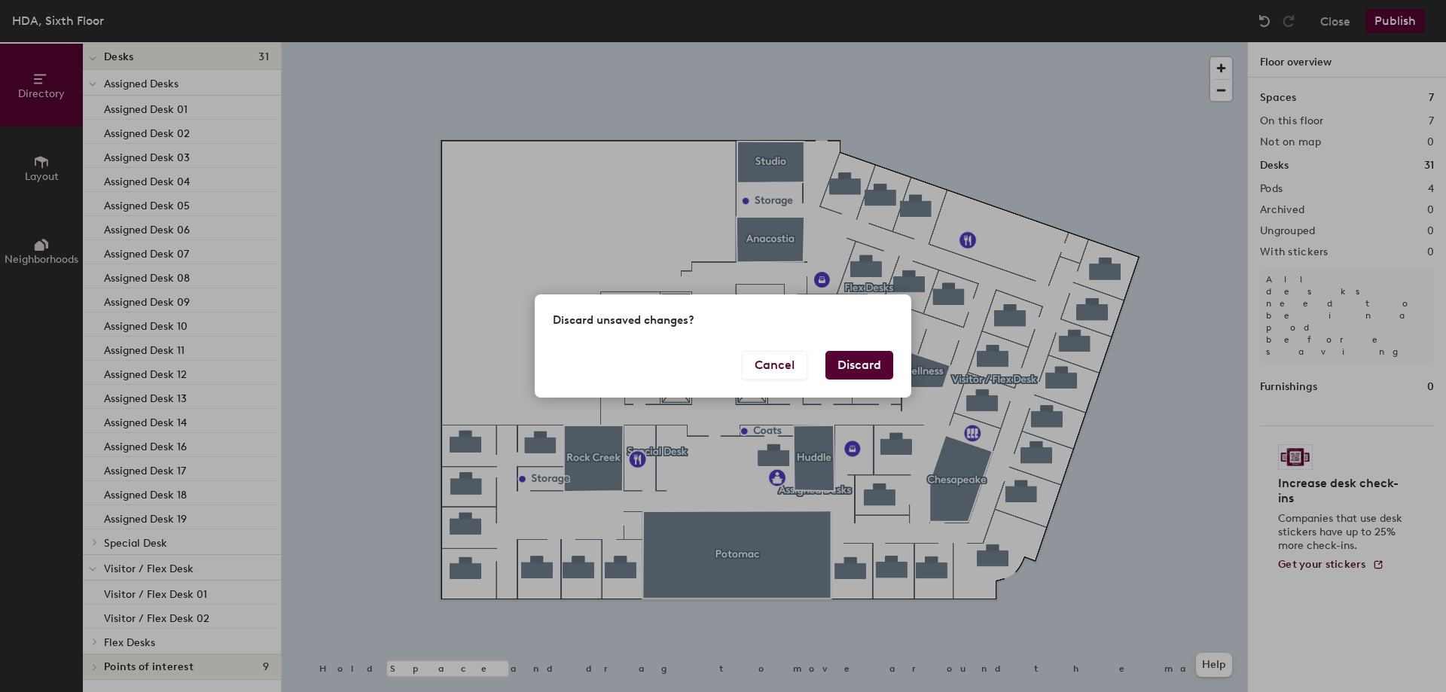
click at [868, 364] on button "Discard" at bounding box center [860, 365] width 68 height 29
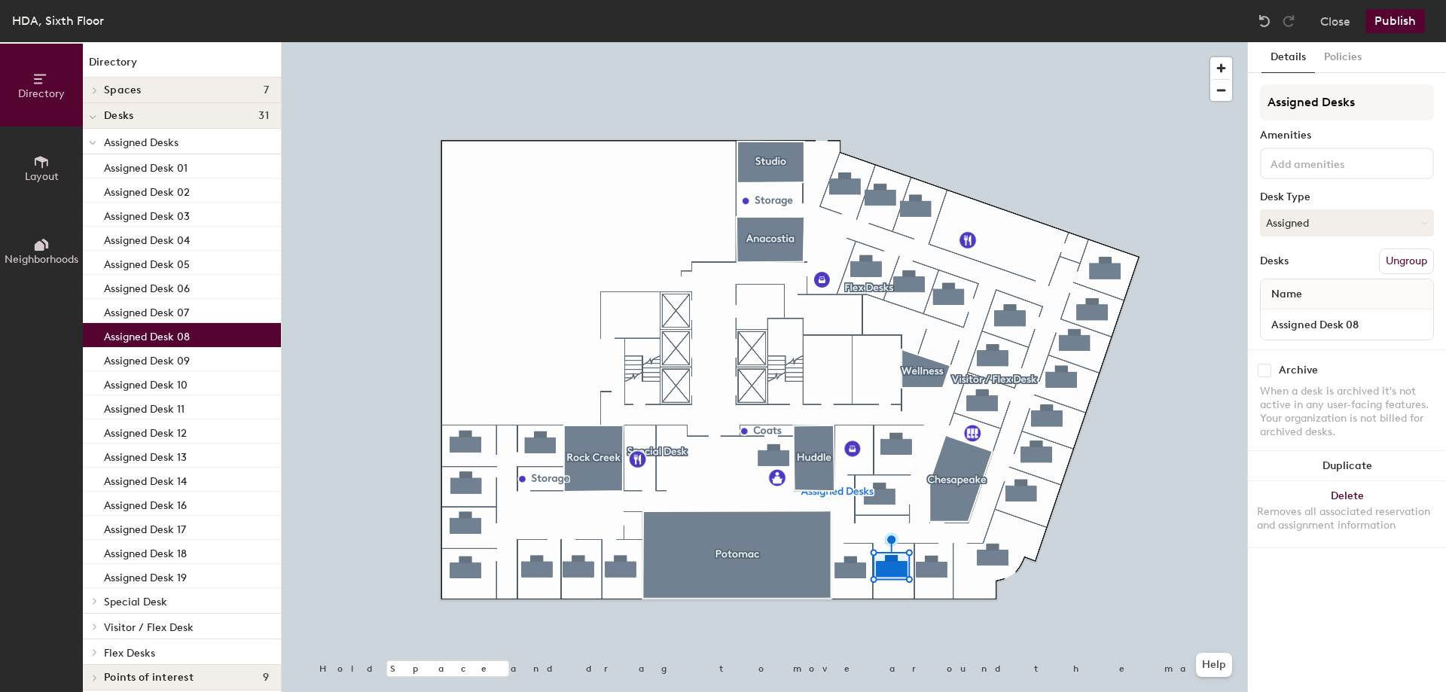
click at [1094, 42] on div at bounding box center [765, 42] width 966 height 0
click at [1353, 63] on button "Policies" at bounding box center [1343, 57] width 56 height 31
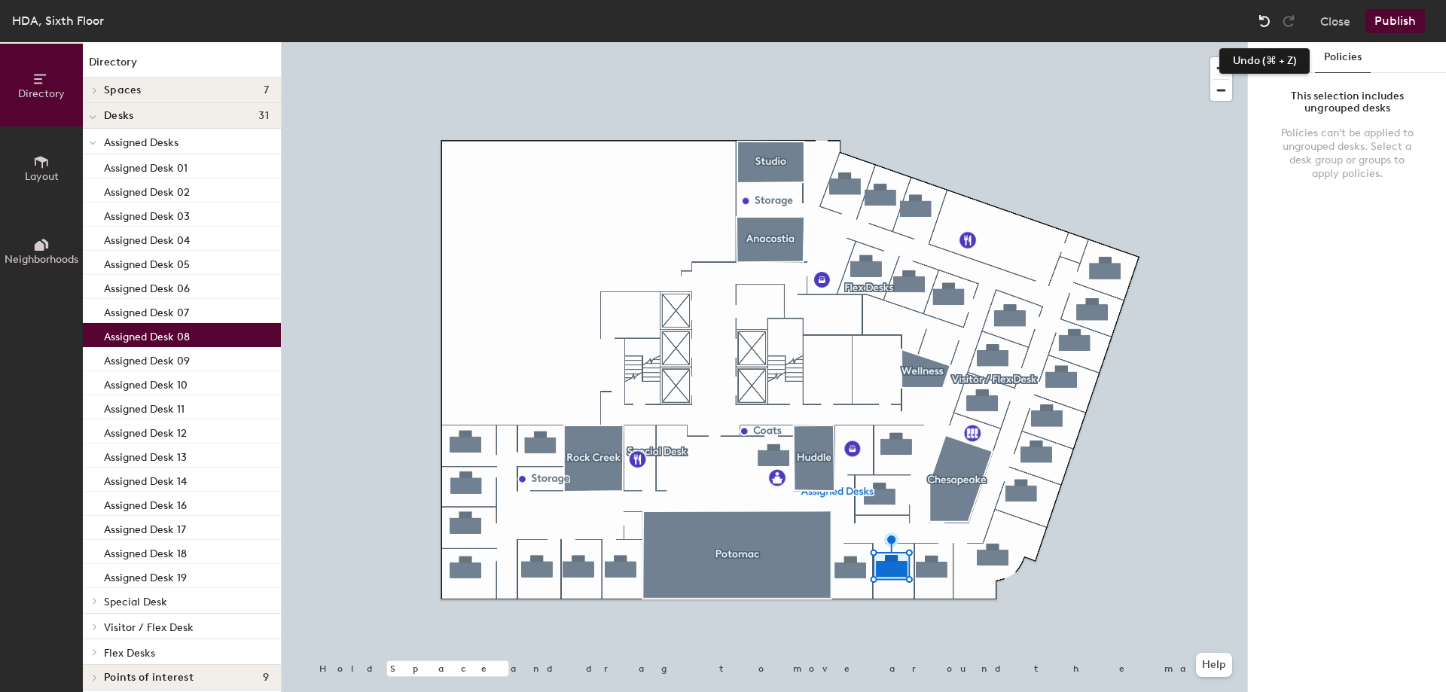
click at [1262, 25] on img at bounding box center [1264, 21] width 15 height 15
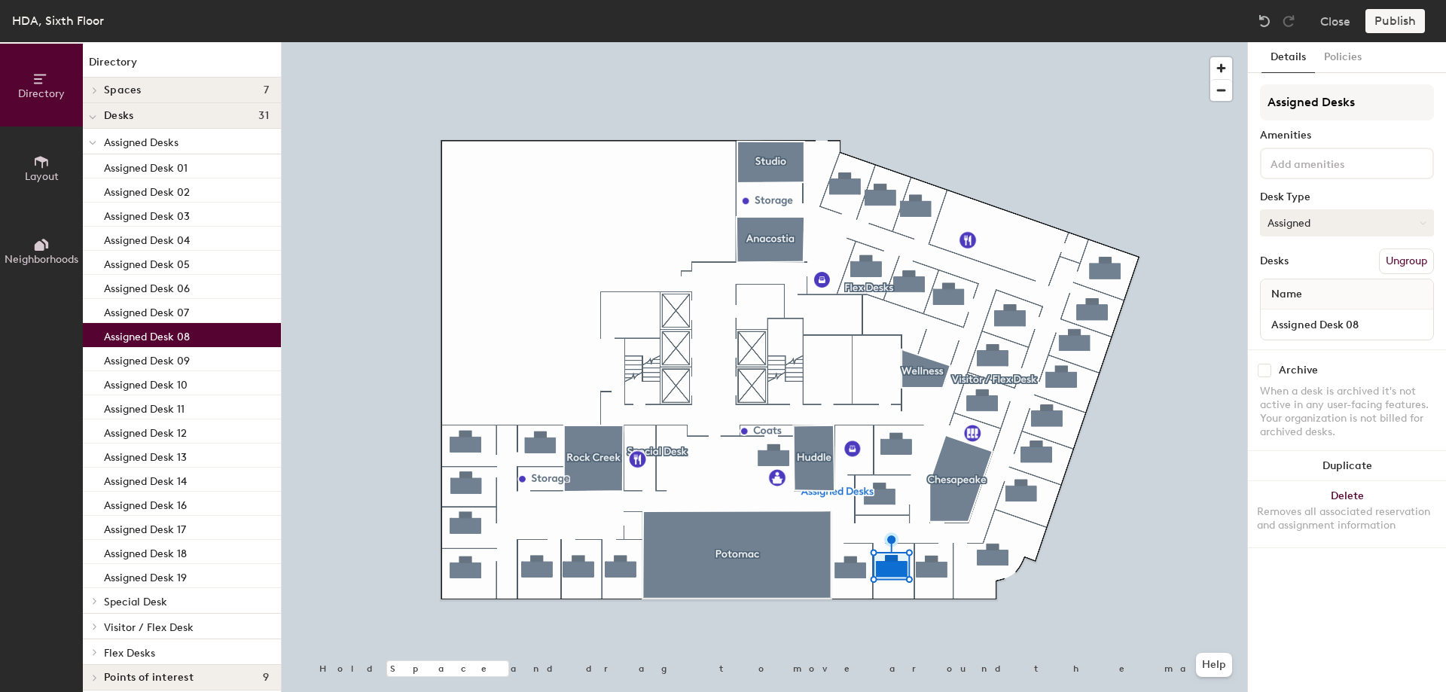
click at [1314, 221] on button "Assigned" at bounding box center [1347, 222] width 174 height 27
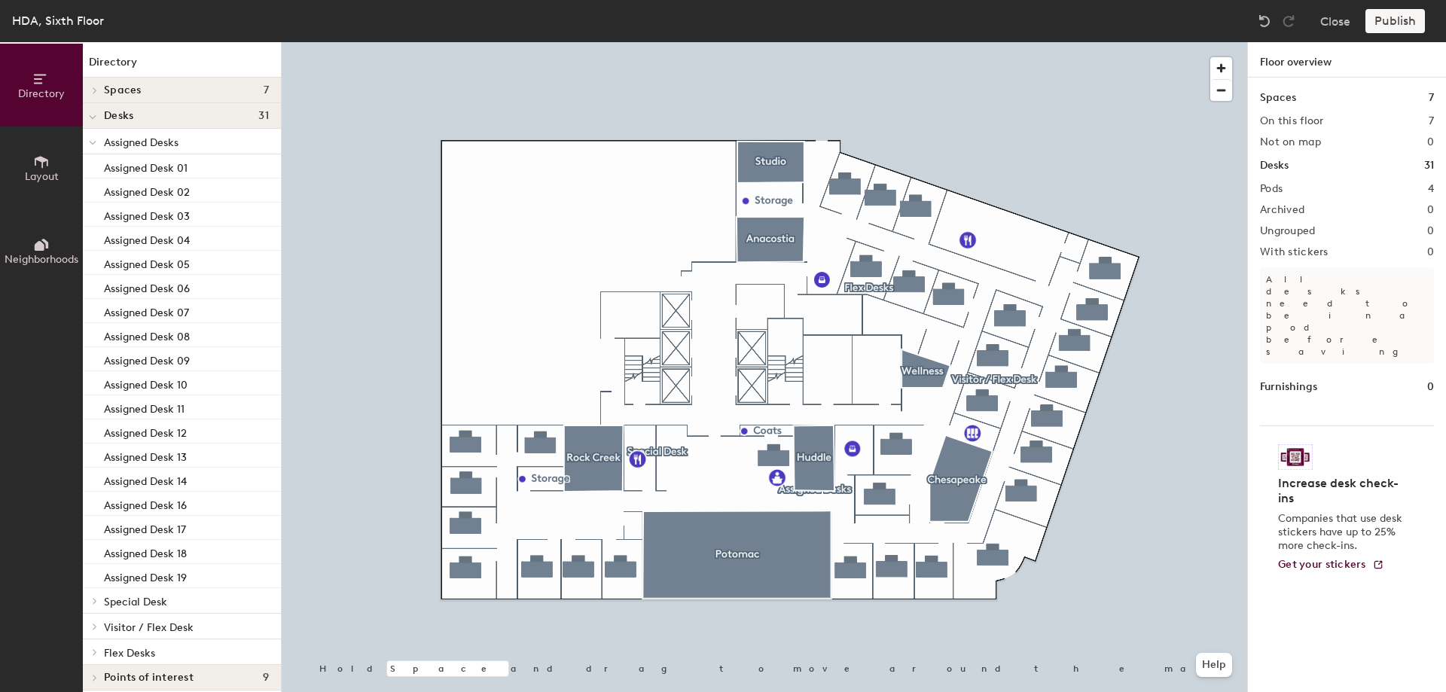
click at [905, 42] on div at bounding box center [765, 42] width 966 height 0
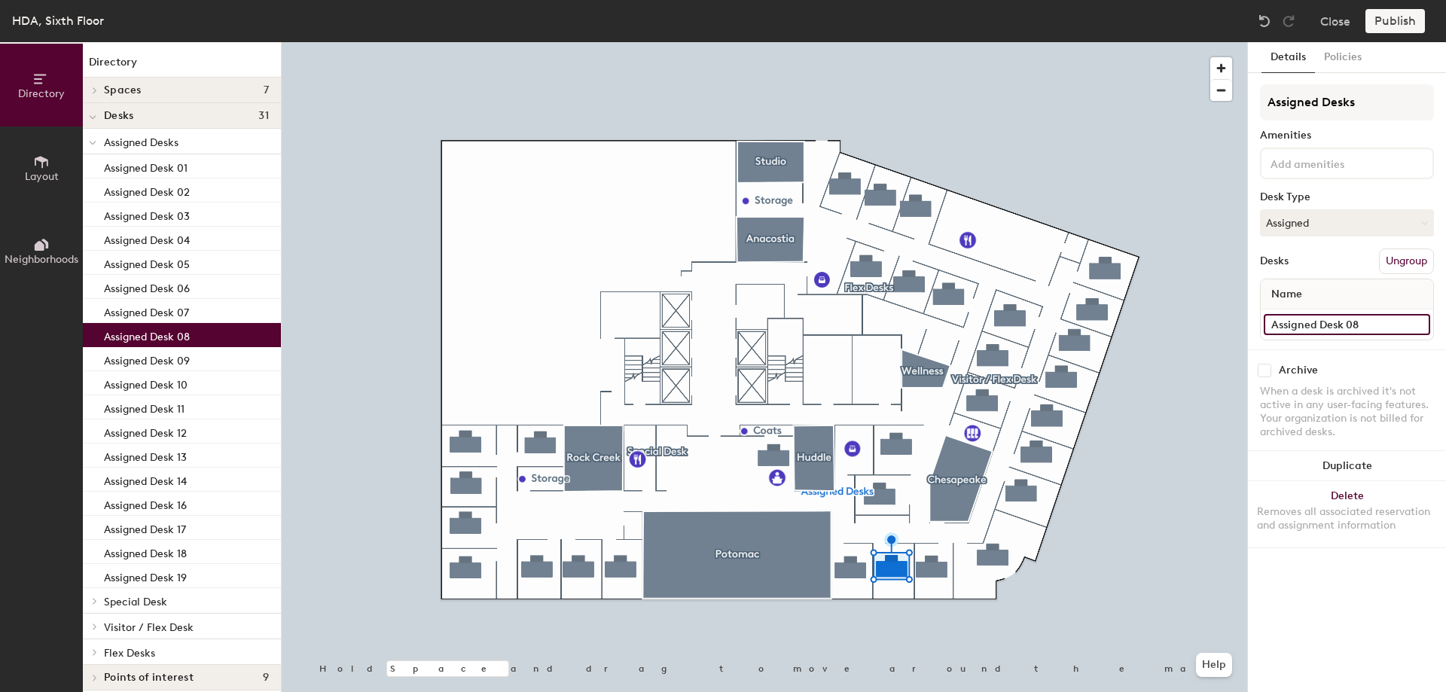
click at [1325, 330] on input "Assigned Desk 08" at bounding box center [1347, 324] width 166 height 21
click at [1352, 360] on div "Archive When a desk is archived it's not active in any user-facing features. Yo…" at bounding box center [1347, 403] width 198 height 108
click at [895, 42] on div at bounding box center [765, 42] width 966 height 0
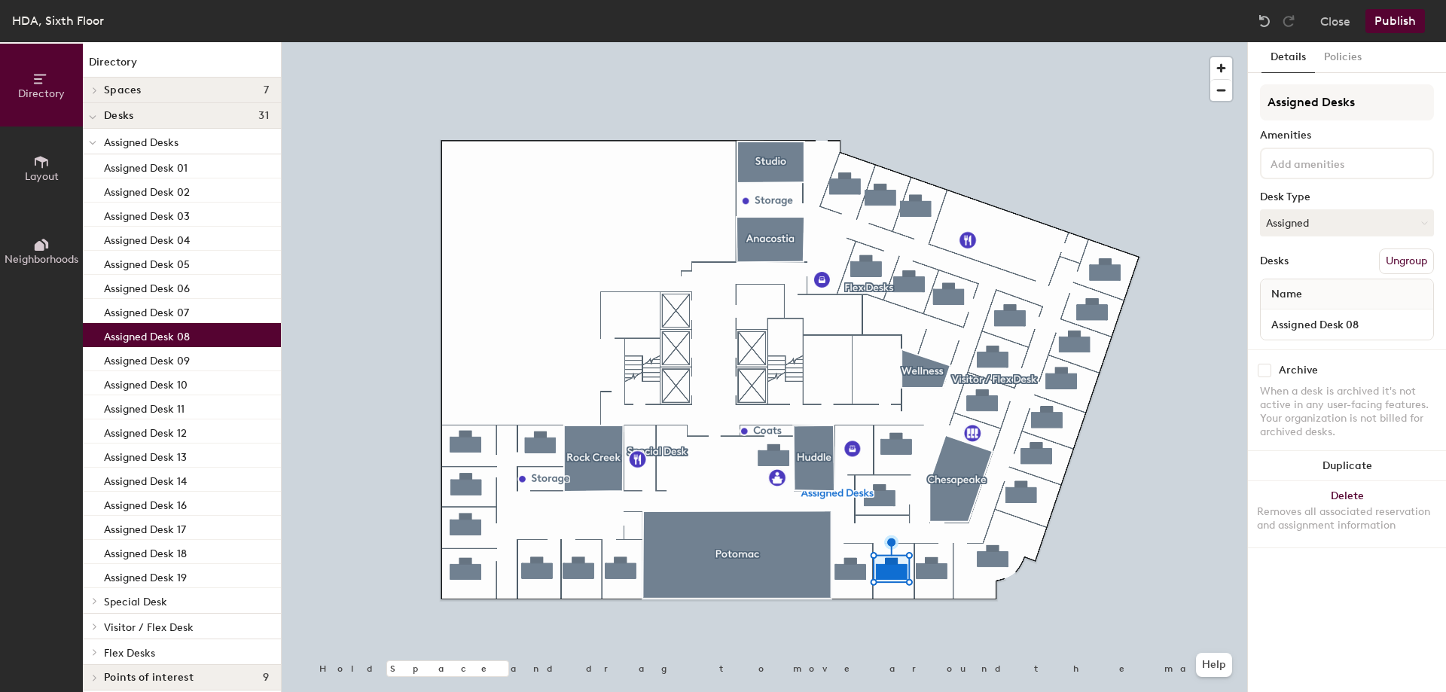
drag, startPoint x: 224, startPoint y: 333, endPoint x: 194, endPoint y: 334, distance: 30.2
click at [194, 334] on div "Assigned Desk 08" at bounding box center [182, 335] width 198 height 24
click at [1350, 59] on button "Policies" at bounding box center [1343, 57] width 56 height 31
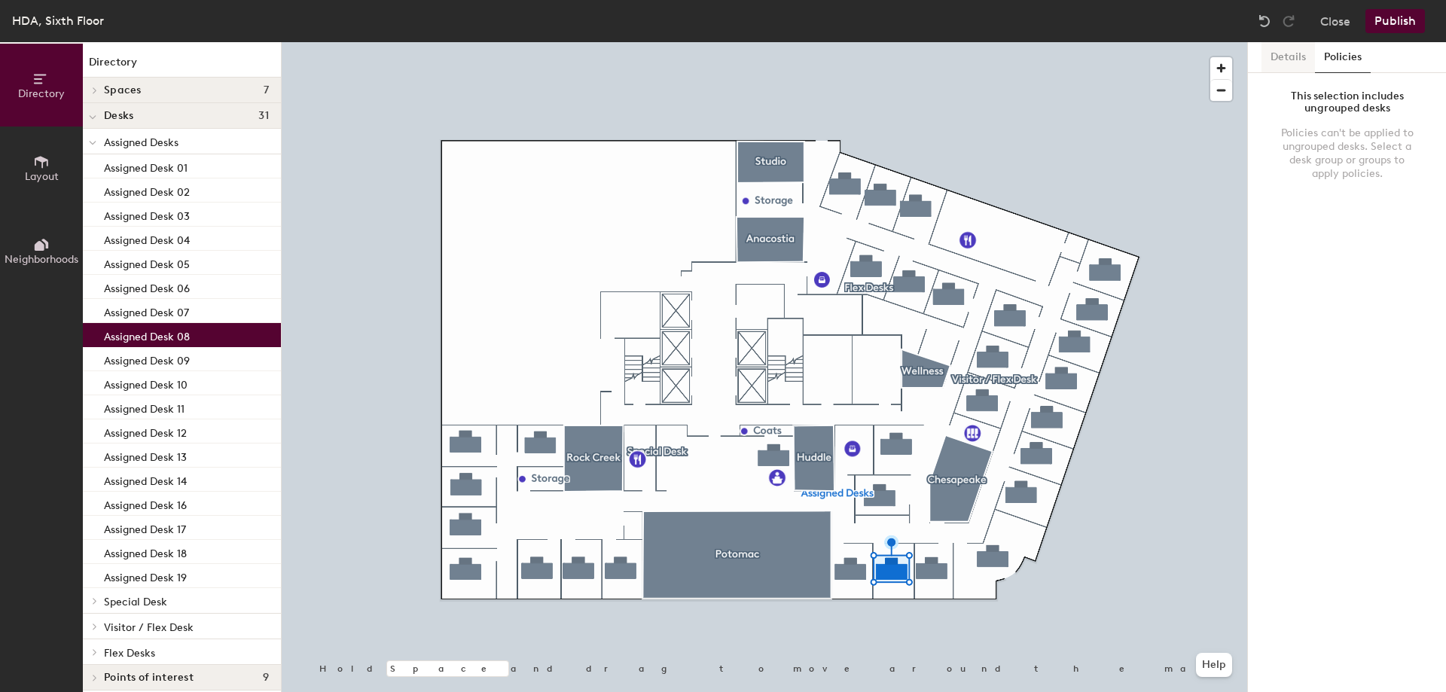
click at [1291, 60] on button "Details" at bounding box center [1288, 57] width 53 height 31
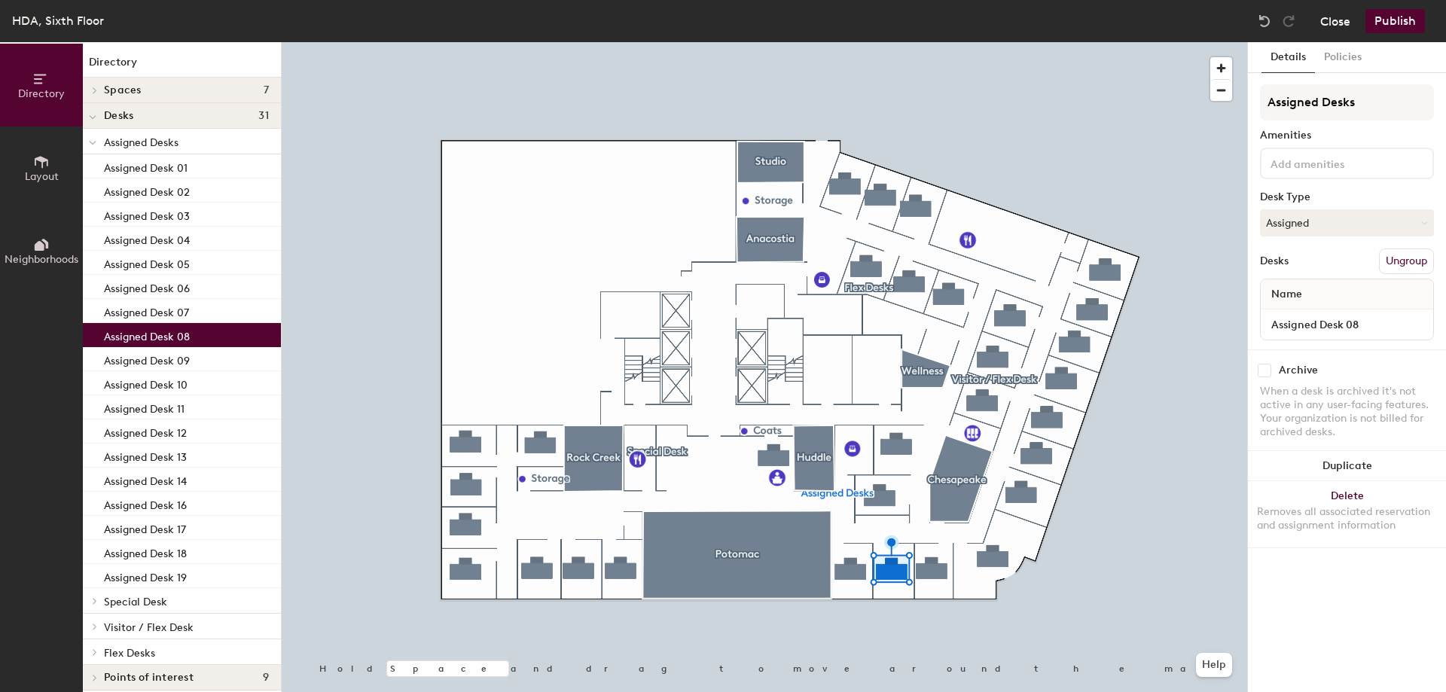
click at [1335, 22] on button "Close" at bounding box center [1335, 21] width 30 height 24
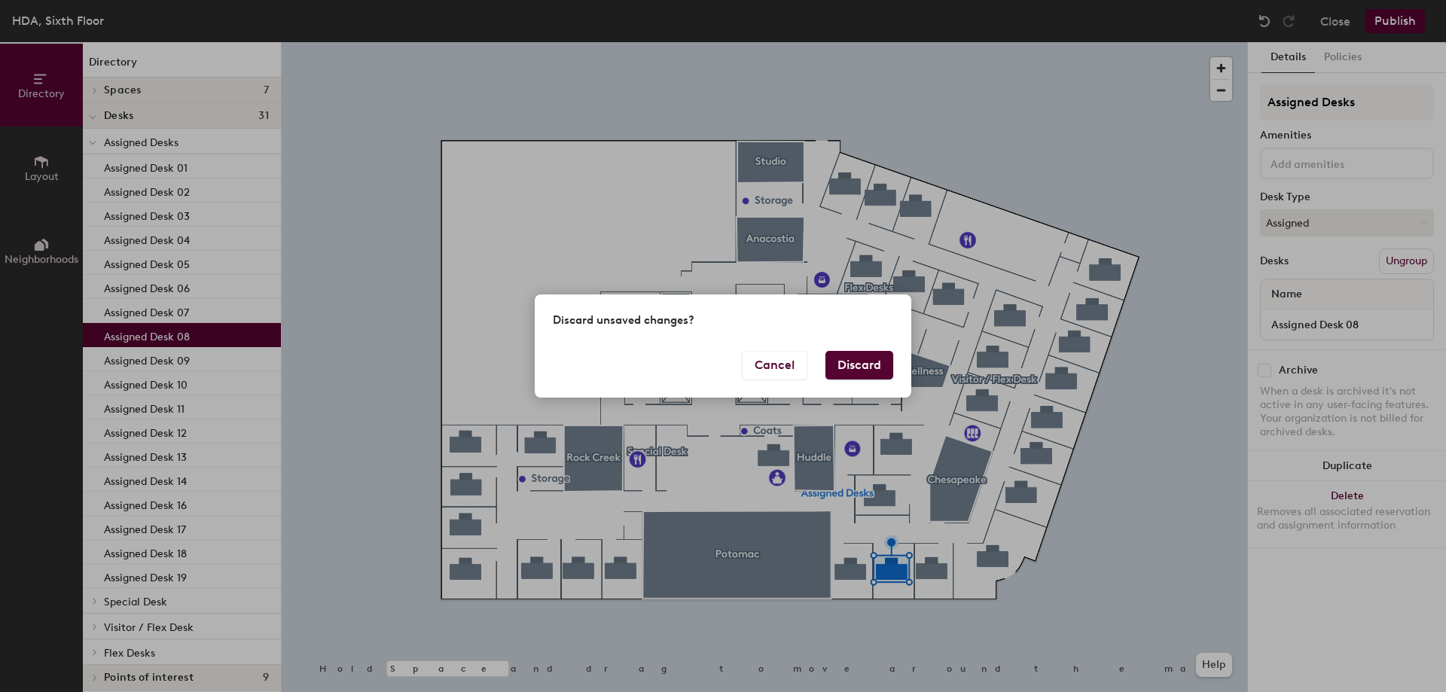
click at [848, 369] on button "Discard" at bounding box center [860, 365] width 68 height 29
